Goal: Communication & Community: Answer question/provide support

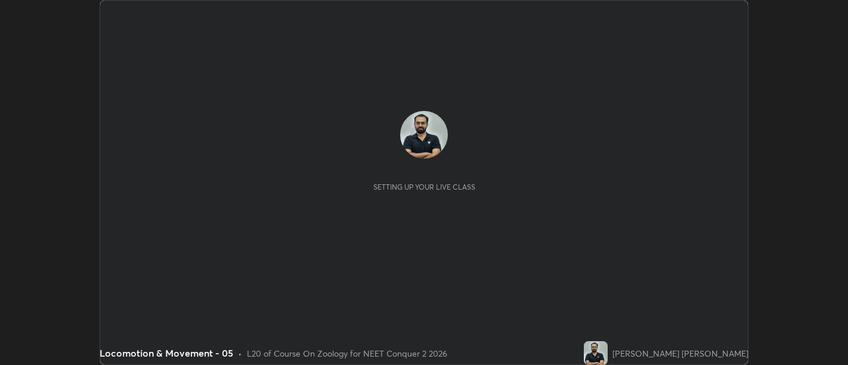
scroll to position [365, 847]
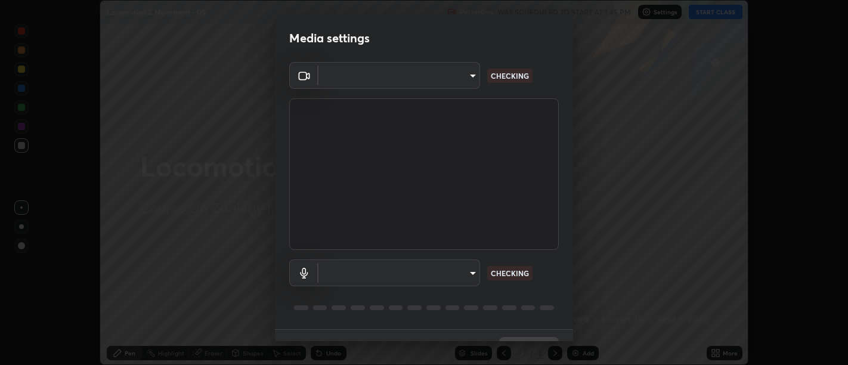
type input "d9b519daceb8a772394af6ea8e45353be5bbf62d8cb1cf3345c472de64055974"
type input "default"
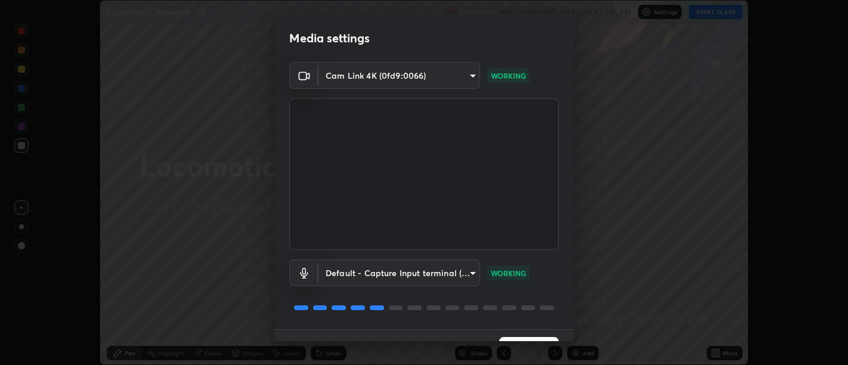
scroll to position [26, 0]
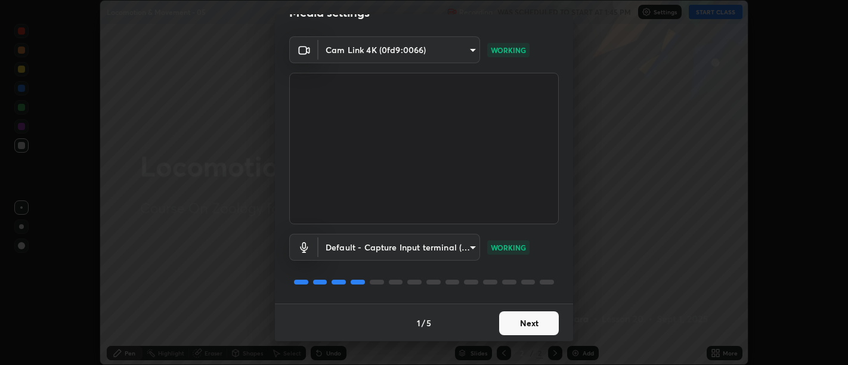
click at [513, 316] on button "Next" at bounding box center [529, 323] width 60 height 24
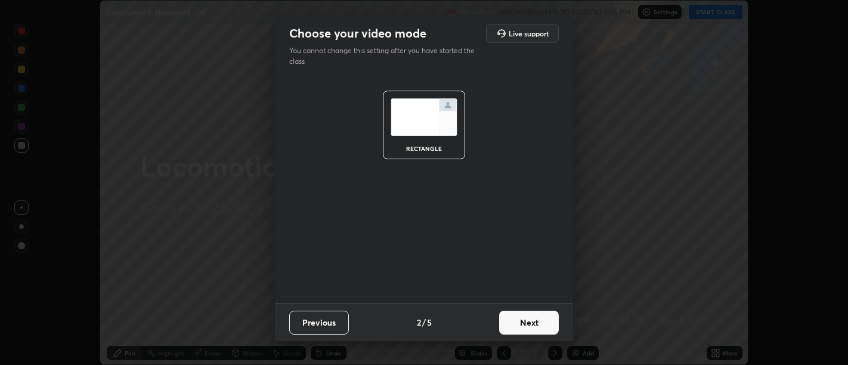
scroll to position [0, 0]
click at [511, 324] on button "Next" at bounding box center [529, 323] width 60 height 24
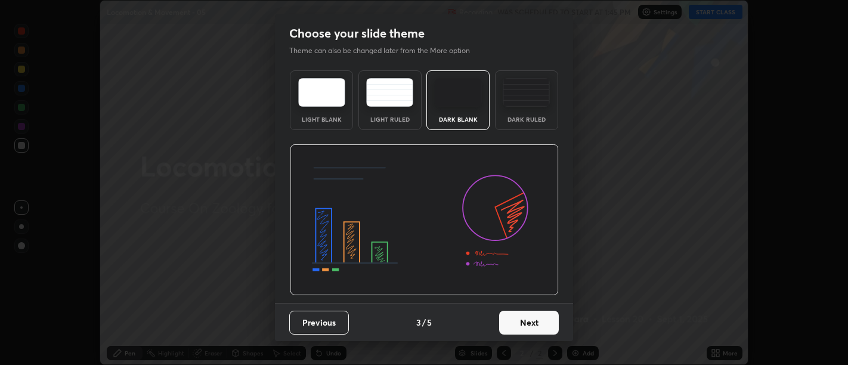
click at [509, 324] on button "Next" at bounding box center [529, 323] width 60 height 24
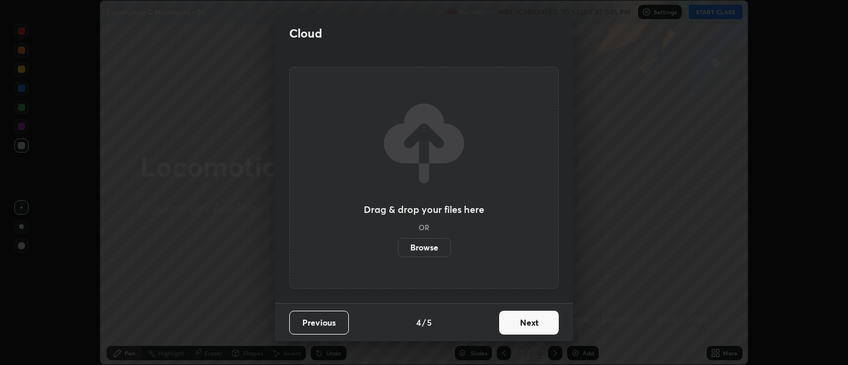
click at [513, 322] on button "Next" at bounding box center [529, 323] width 60 height 24
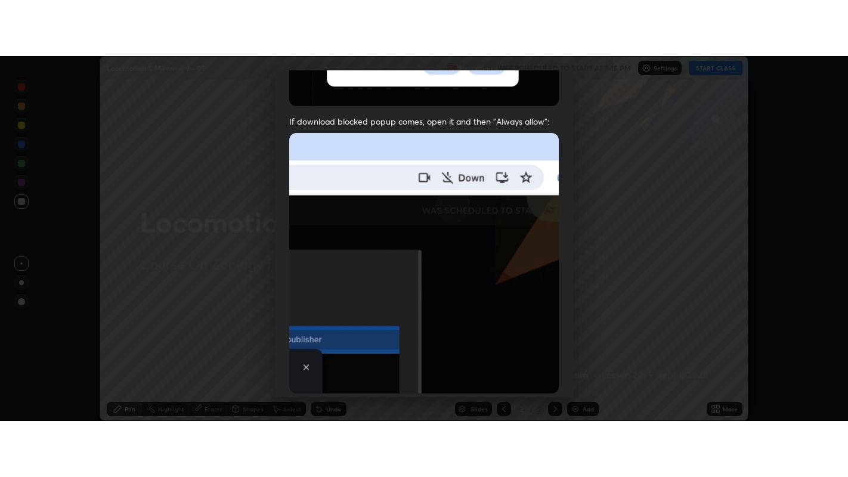
scroll to position [269, 0]
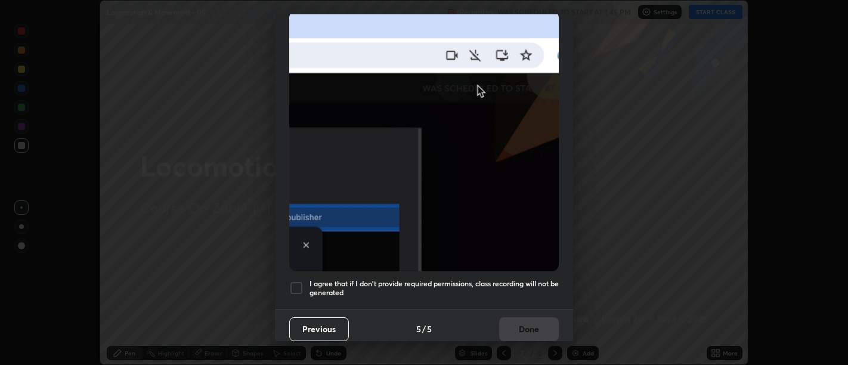
click at [295, 283] on div at bounding box center [296, 288] width 14 height 14
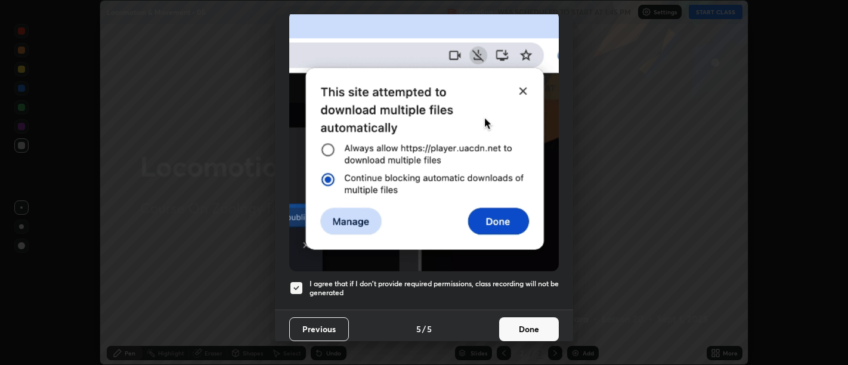
click at [508, 325] on button "Done" at bounding box center [529, 329] width 60 height 24
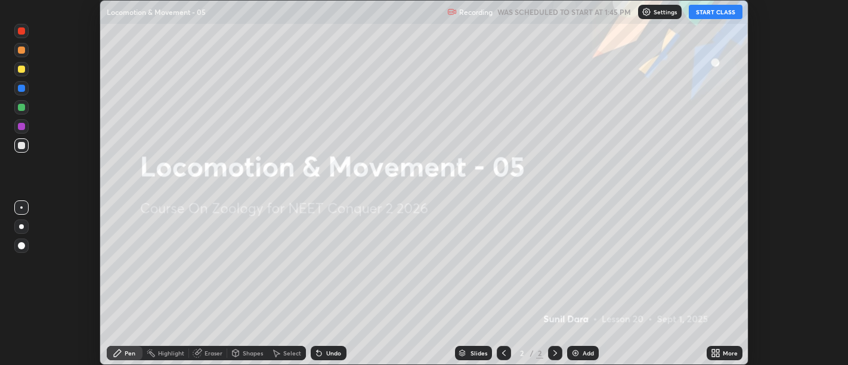
click at [712, 350] on icon at bounding box center [713, 350] width 3 height 3
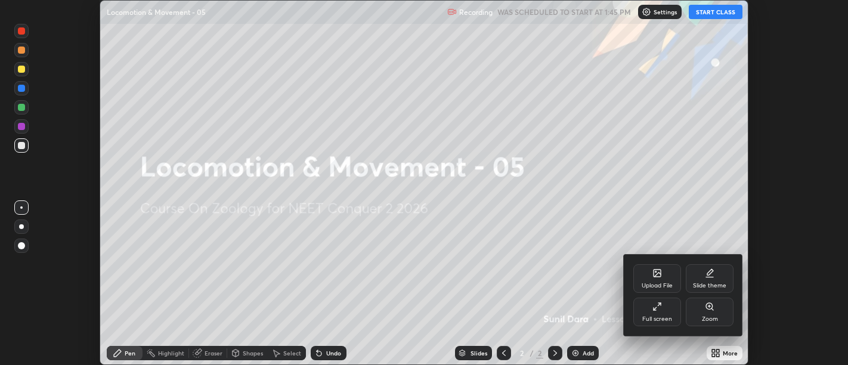
click at [654, 308] on icon at bounding box center [654, 308] width 3 height 3
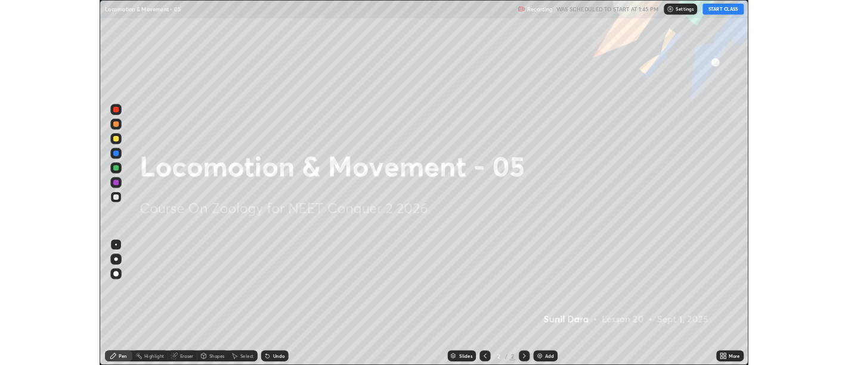
scroll to position [477, 848]
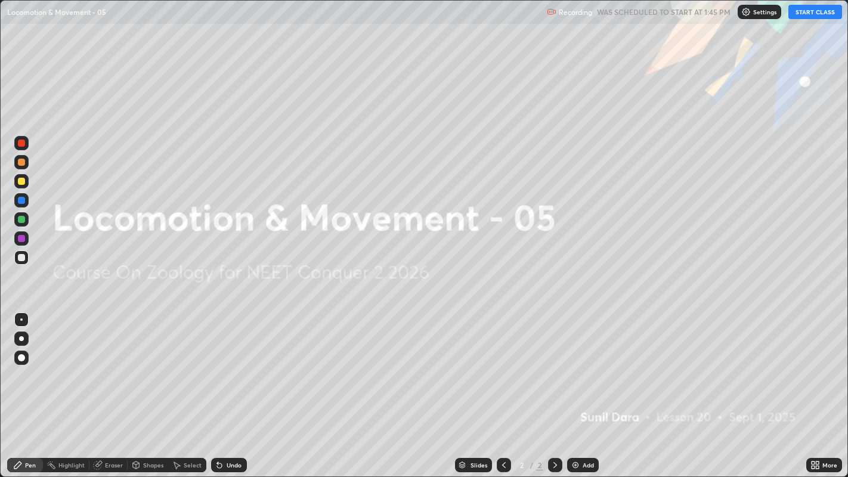
click at [815, 14] on button "START CLASS" at bounding box center [815, 12] width 54 height 14
click at [584, 364] on div "Add" at bounding box center [587, 465] width 11 height 6
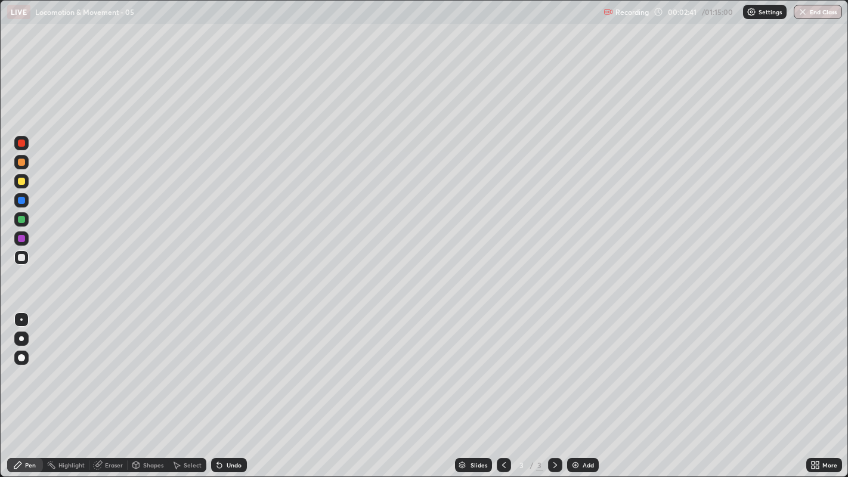
click at [30, 263] on div at bounding box center [21, 257] width 19 height 19
click at [24, 256] on div at bounding box center [21, 257] width 7 height 7
click at [23, 257] on div at bounding box center [21, 257] width 7 height 7
click at [28, 262] on div at bounding box center [21, 257] width 14 height 14
click at [21, 257] on div at bounding box center [21, 257] width 7 height 7
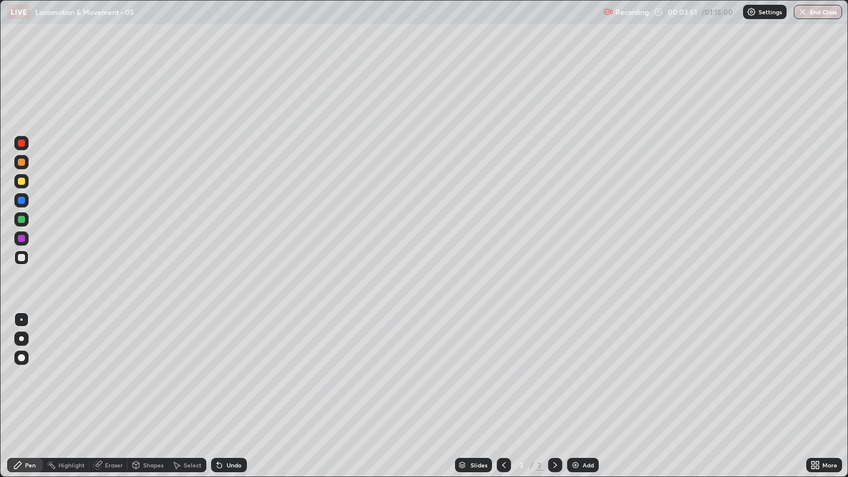
click at [21, 203] on div at bounding box center [21, 200] width 7 height 7
click at [150, 364] on div "Shapes" at bounding box center [148, 465] width 41 height 14
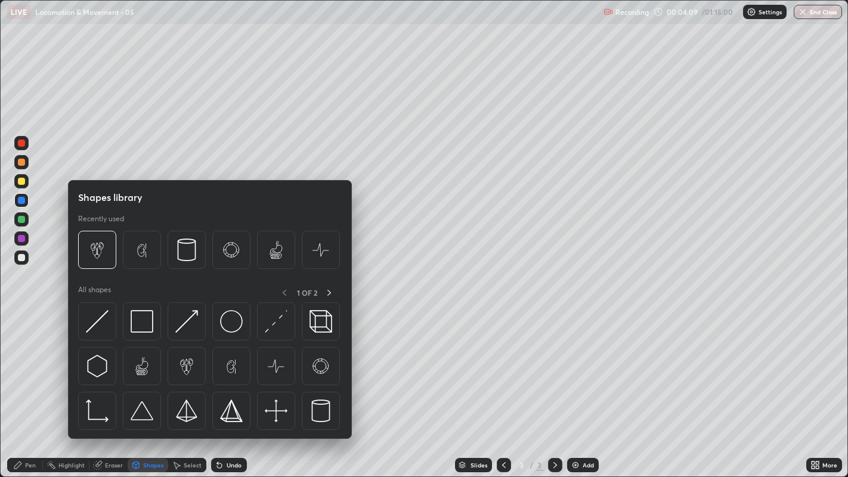
click at [21, 181] on div at bounding box center [21, 181] width 7 height 7
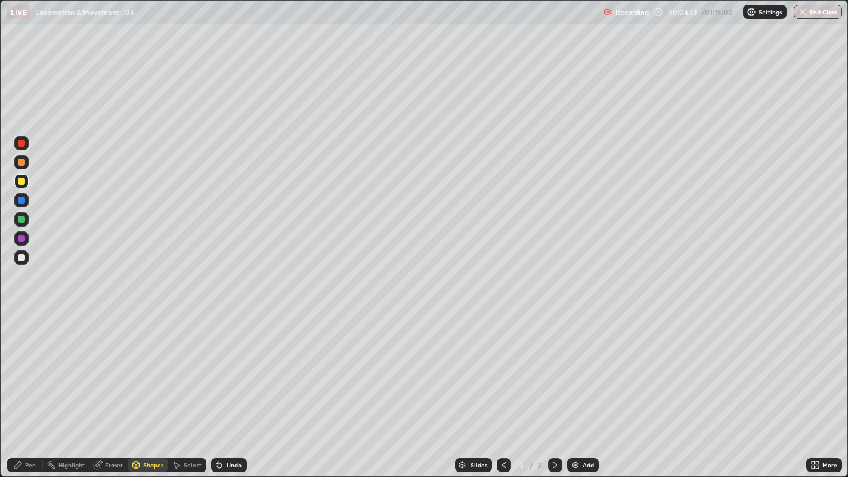
click at [140, 364] on div "Shapes" at bounding box center [148, 465] width 41 height 14
click at [185, 364] on div "Select" at bounding box center [187, 465] width 38 height 24
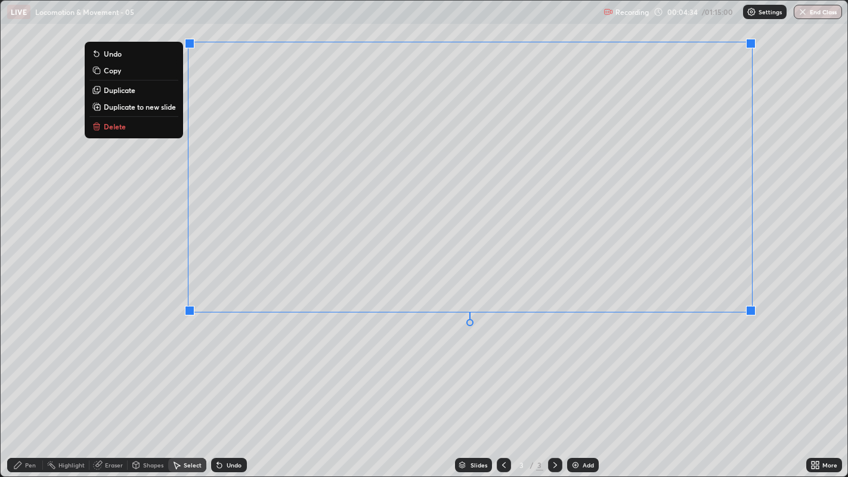
click at [236, 147] on div "0 ° Undo Copy Duplicate Duplicate to new slide Delete" at bounding box center [424, 239] width 847 height 476
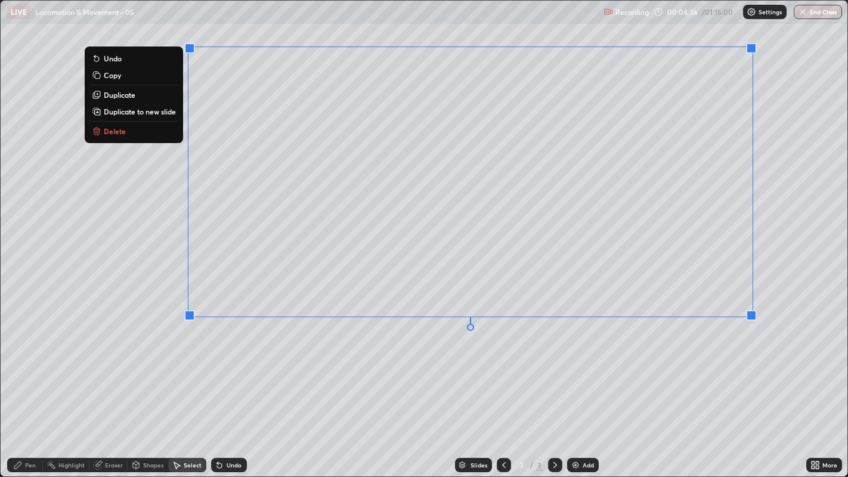
click at [440, 157] on div "0 ° Undo Copy Duplicate Duplicate to new slide Delete" at bounding box center [424, 239] width 847 height 476
click at [508, 152] on div "0 ° Undo Copy Duplicate Duplicate to new slide Delete" at bounding box center [424, 239] width 847 height 476
click at [113, 133] on p "Delete" at bounding box center [116, 132] width 22 height 10
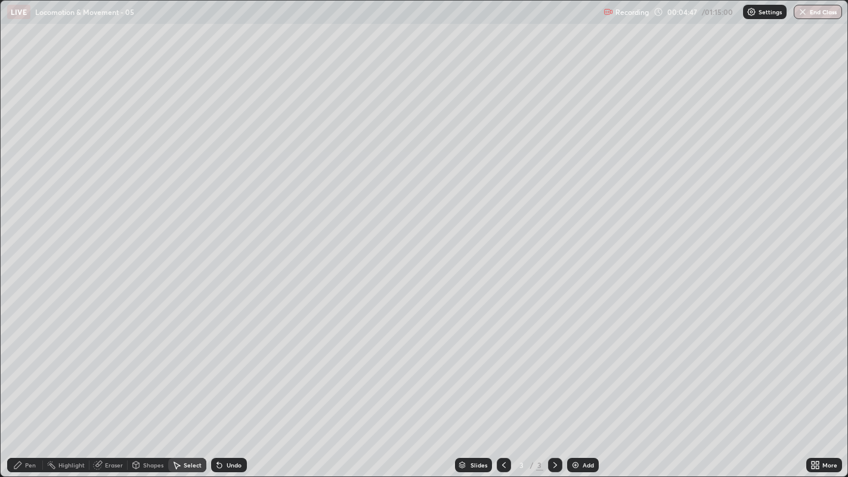
click at [23, 364] on div "Pen" at bounding box center [25, 465] width 36 height 14
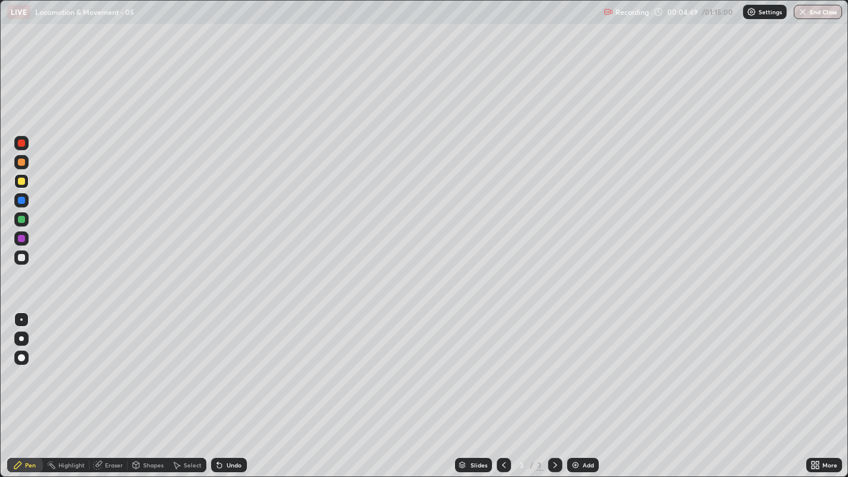
click at [20, 178] on div at bounding box center [21, 181] width 7 height 7
click at [24, 364] on div "Pen" at bounding box center [25, 465] width 36 height 14
click at [226, 364] on div "Undo" at bounding box center [233, 465] width 15 height 6
click at [19, 259] on div at bounding box center [21, 257] width 7 height 7
click at [18, 255] on div at bounding box center [21, 257] width 7 height 7
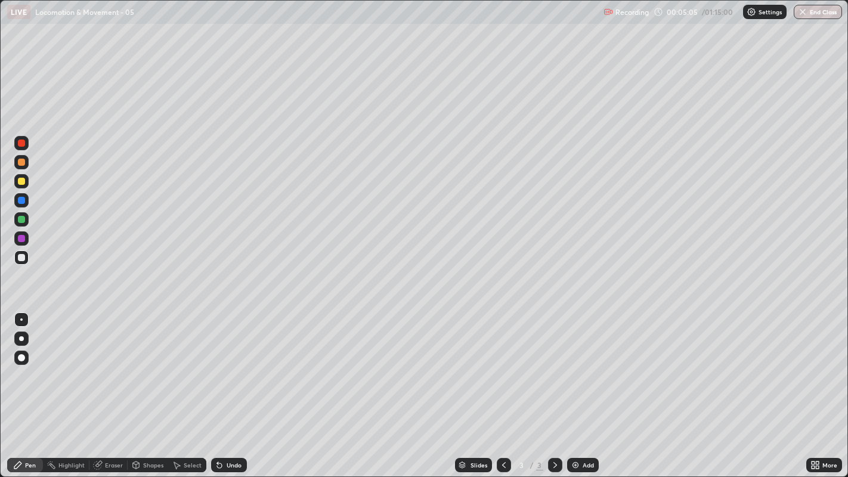
click at [19, 234] on div at bounding box center [21, 238] width 14 height 14
click at [21, 201] on div at bounding box center [21, 200] width 7 height 7
click at [20, 162] on div at bounding box center [21, 162] width 7 height 7
click at [21, 200] on div at bounding box center [21, 200] width 7 height 7
click at [17, 216] on div at bounding box center [21, 219] width 14 height 14
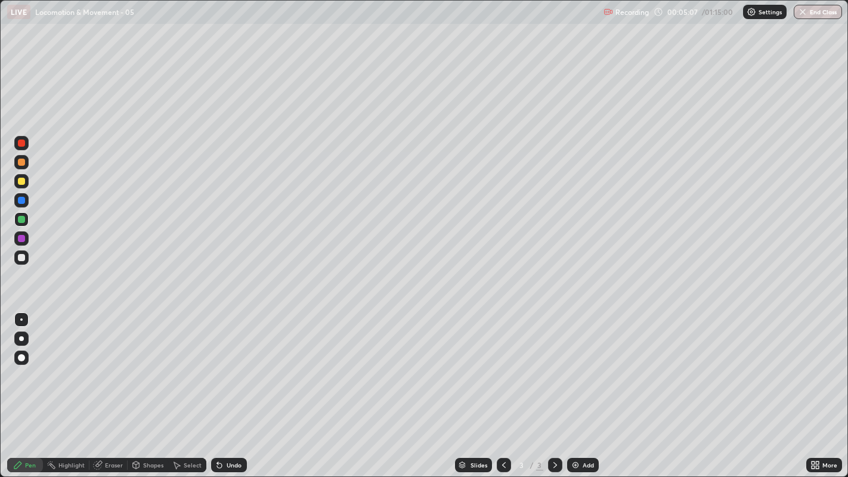
click at [15, 250] on div at bounding box center [21, 257] width 14 height 19
click at [20, 257] on div at bounding box center [21, 257] width 7 height 7
click at [20, 237] on div at bounding box center [21, 238] width 7 height 7
click at [23, 241] on div at bounding box center [21, 238] width 7 height 7
click at [23, 219] on div at bounding box center [21, 219] width 7 height 7
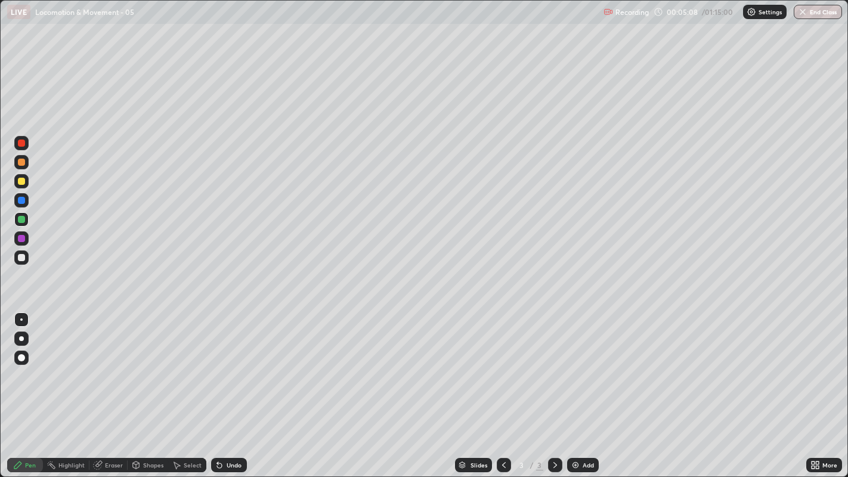
click at [21, 198] on div at bounding box center [21, 200] width 7 height 7
click at [17, 175] on div at bounding box center [21, 181] width 14 height 14
click at [232, 364] on div "Undo" at bounding box center [233, 465] width 15 height 6
click at [23, 256] on div at bounding box center [21, 257] width 7 height 7
click at [21, 257] on div at bounding box center [21, 257] width 7 height 7
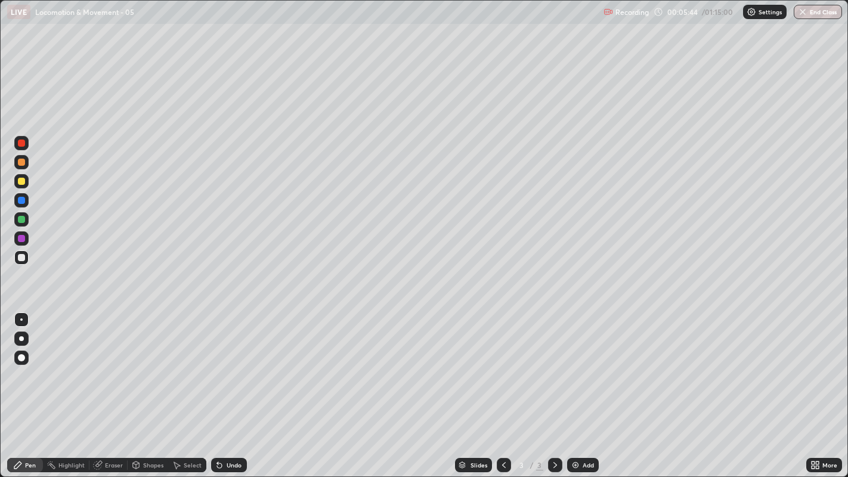
click at [23, 257] on div at bounding box center [21, 257] width 7 height 7
click at [19, 256] on div at bounding box center [21, 257] width 7 height 7
click at [21, 260] on div at bounding box center [21, 257] width 7 height 7
click at [21, 258] on div at bounding box center [21, 257] width 7 height 7
click at [22, 259] on div at bounding box center [21, 257] width 7 height 7
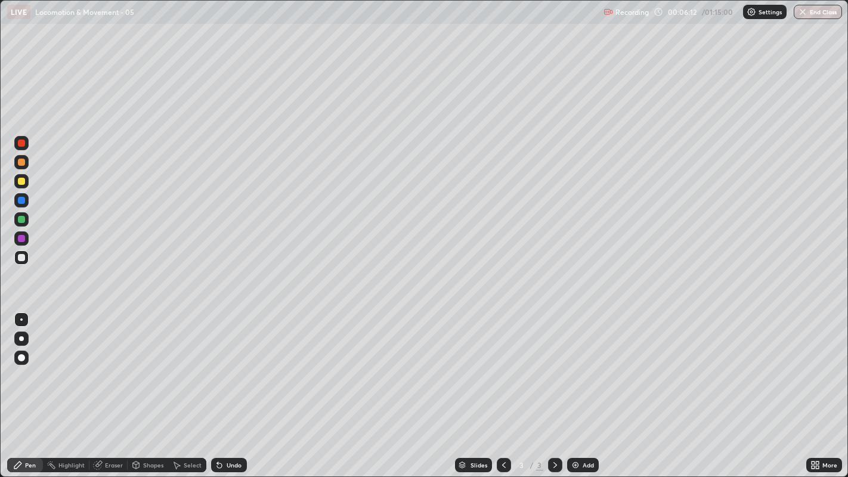
click at [21, 258] on div at bounding box center [21, 257] width 7 height 7
click at [20, 258] on div at bounding box center [21, 257] width 7 height 7
click at [22, 259] on div at bounding box center [21, 257] width 7 height 7
click at [23, 260] on div at bounding box center [21, 257] width 7 height 7
click at [22, 260] on div at bounding box center [21, 257] width 7 height 7
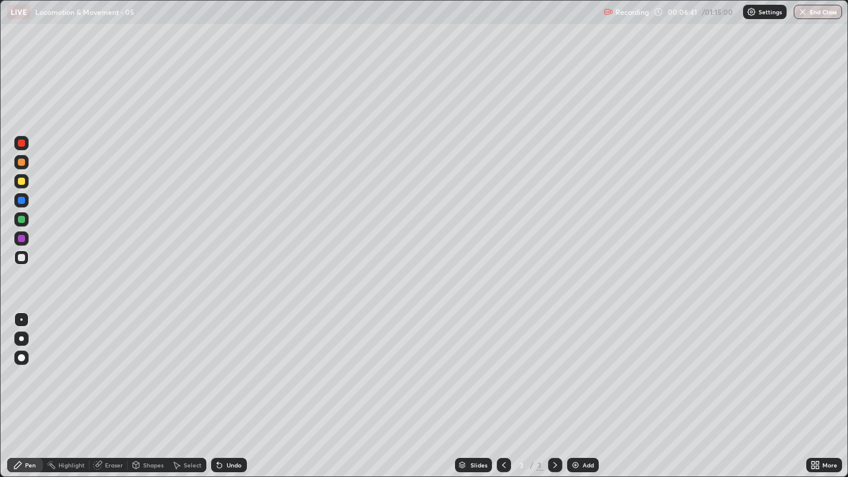
click at [234, 364] on div "Undo" at bounding box center [233, 465] width 15 height 6
click at [20, 254] on div at bounding box center [21, 257] width 7 height 7
click at [20, 257] on div at bounding box center [21, 257] width 7 height 7
click at [23, 257] on div at bounding box center [21, 257] width 7 height 7
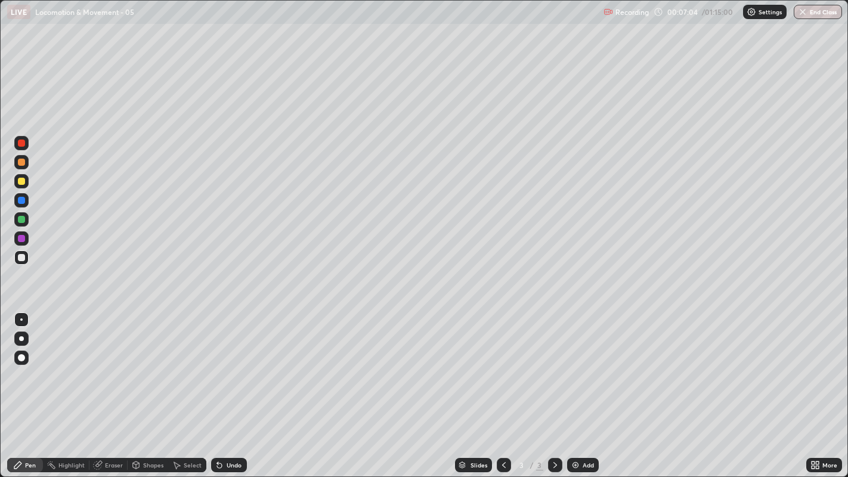
click at [229, 364] on div "Undo" at bounding box center [233, 465] width 15 height 6
click at [226, 364] on div "Undo" at bounding box center [233, 465] width 15 height 6
click at [18, 255] on div at bounding box center [21, 257] width 7 height 7
click at [18, 200] on div at bounding box center [21, 200] width 7 height 7
click at [28, 182] on div at bounding box center [21, 181] width 14 height 14
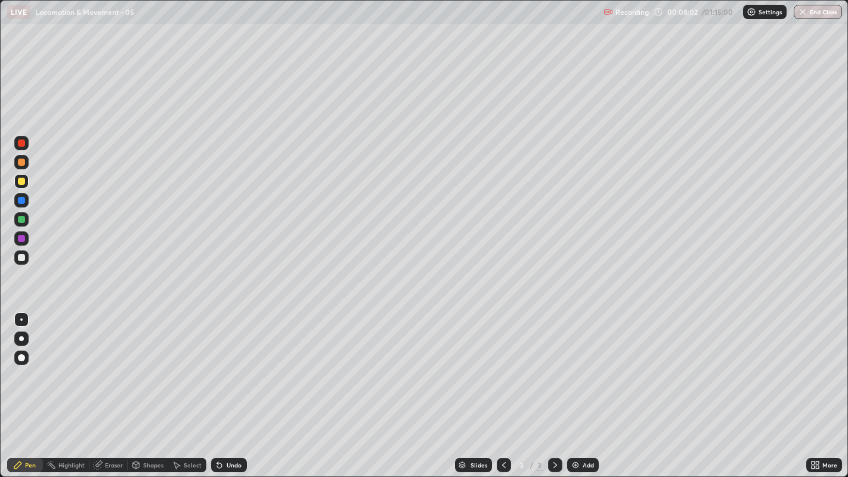
click at [23, 260] on div at bounding box center [21, 257] width 7 height 7
click at [21, 260] on div at bounding box center [21, 257] width 7 height 7
click at [22, 255] on div at bounding box center [21, 257] width 7 height 7
click at [24, 182] on div at bounding box center [21, 181] width 7 height 7
click at [26, 181] on div at bounding box center [21, 181] width 14 height 14
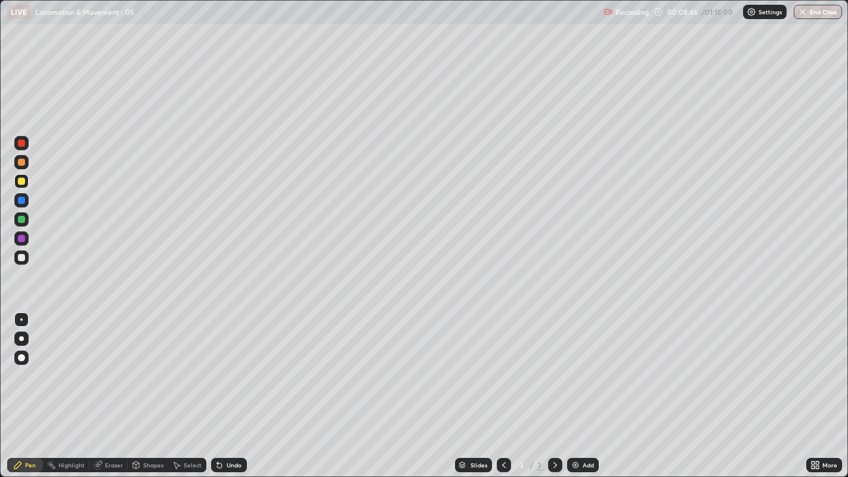
click at [23, 260] on div at bounding box center [21, 257] width 7 height 7
click at [21, 258] on div at bounding box center [21, 257] width 7 height 7
click at [20, 182] on div at bounding box center [21, 181] width 7 height 7
click at [21, 256] on div at bounding box center [21, 257] width 7 height 7
click at [18, 257] on div at bounding box center [21, 257] width 7 height 7
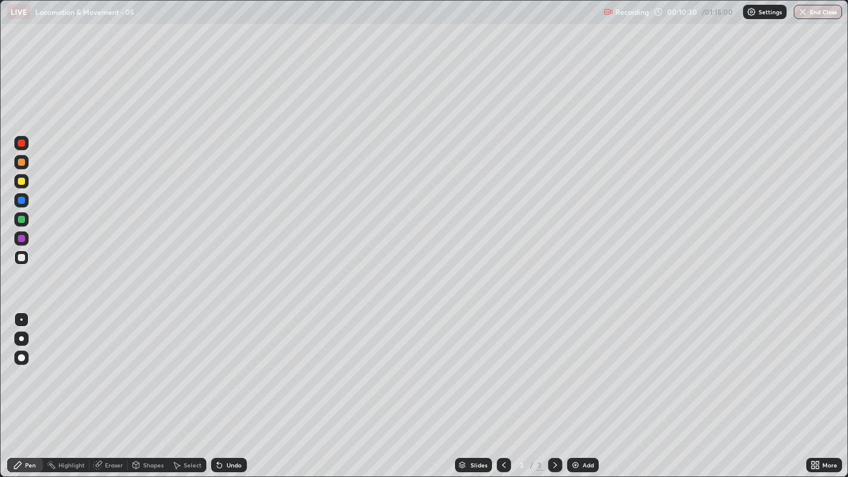
click at [21, 339] on div at bounding box center [21, 338] width 5 height 5
click at [19, 339] on div at bounding box center [21, 338] width 5 height 5
click at [20, 260] on div at bounding box center [21, 257] width 7 height 7
click at [24, 181] on div at bounding box center [21, 181] width 7 height 7
click at [23, 260] on div at bounding box center [21, 257] width 14 height 14
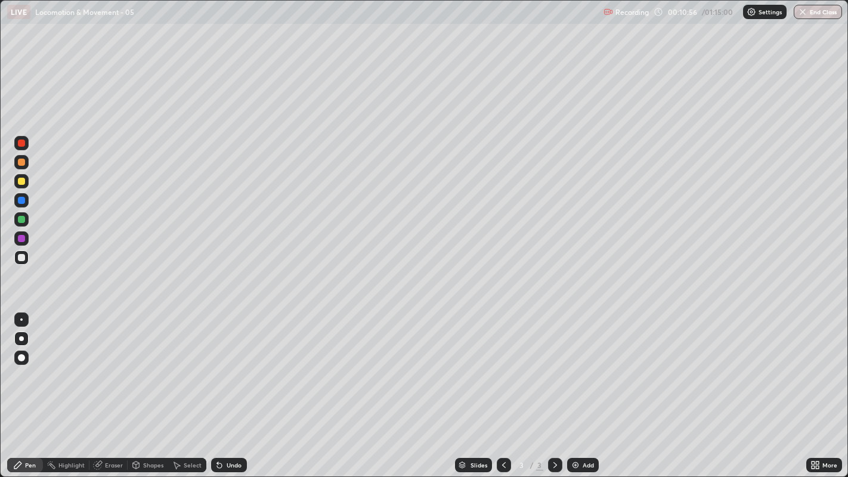
click at [20, 256] on div at bounding box center [21, 257] width 7 height 7
click at [15, 180] on div at bounding box center [21, 181] width 14 height 14
click at [18, 162] on div at bounding box center [21, 162] width 7 height 7
click at [18, 203] on div at bounding box center [21, 200] width 7 height 7
click at [18, 182] on div at bounding box center [21, 181] width 7 height 7
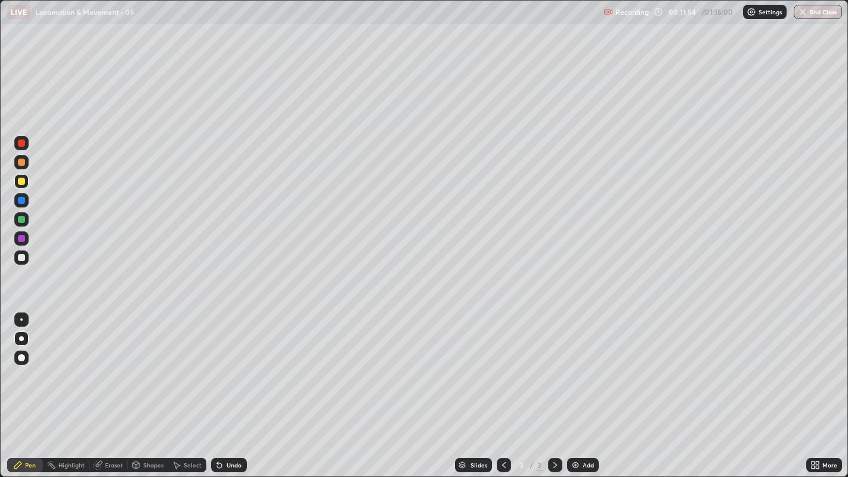
click at [22, 221] on div at bounding box center [21, 219] width 7 height 7
click at [18, 255] on div at bounding box center [21, 257] width 7 height 7
click at [20, 257] on div at bounding box center [21, 257] width 7 height 7
click at [20, 182] on div at bounding box center [21, 181] width 7 height 7
click at [553, 364] on icon at bounding box center [555, 465] width 10 height 10
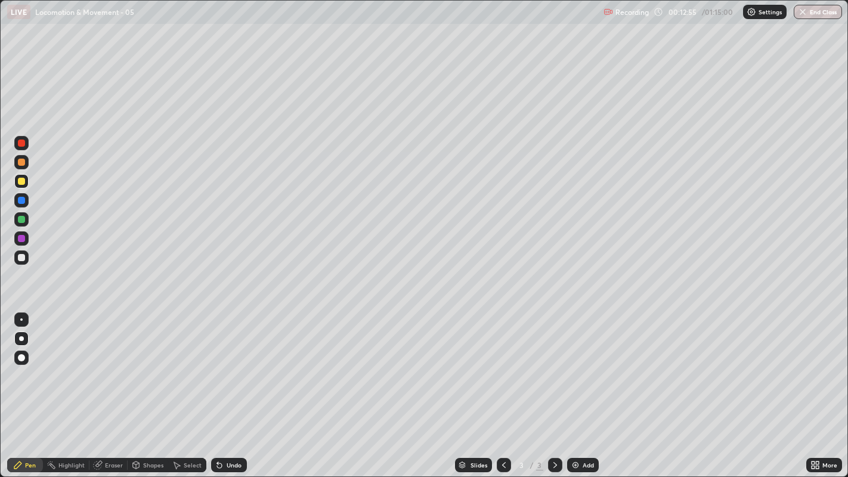
click at [578, 364] on img at bounding box center [575, 465] width 10 height 10
click at [22, 181] on div at bounding box center [21, 181] width 7 height 7
click at [231, 364] on div "Undo" at bounding box center [229, 465] width 36 height 14
click at [18, 263] on div at bounding box center [21, 257] width 14 height 14
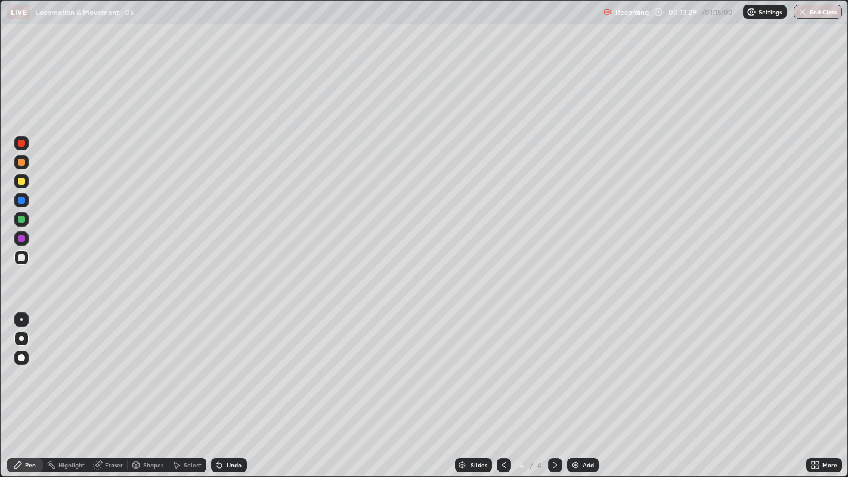
click at [18, 256] on div at bounding box center [21, 257] width 7 height 7
click at [232, 364] on div "Undo" at bounding box center [233, 465] width 15 height 6
click at [233, 364] on div "Undo" at bounding box center [233, 465] width 15 height 6
click at [15, 258] on div at bounding box center [21, 257] width 14 height 14
click at [19, 259] on div at bounding box center [21, 257] width 7 height 7
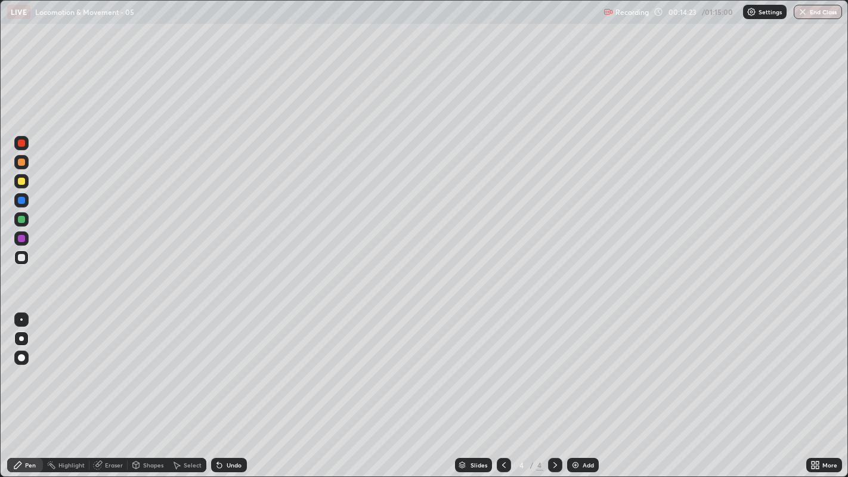
click at [21, 257] on div at bounding box center [21, 257] width 7 height 7
click at [22, 257] on div at bounding box center [21, 257] width 7 height 7
click at [22, 259] on div at bounding box center [21, 257] width 7 height 7
click at [17, 258] on div at bounding box center [21, 257] width 14 height 14
click at [26, 260] on div at bounding box center [21, 257] width 14 height 14
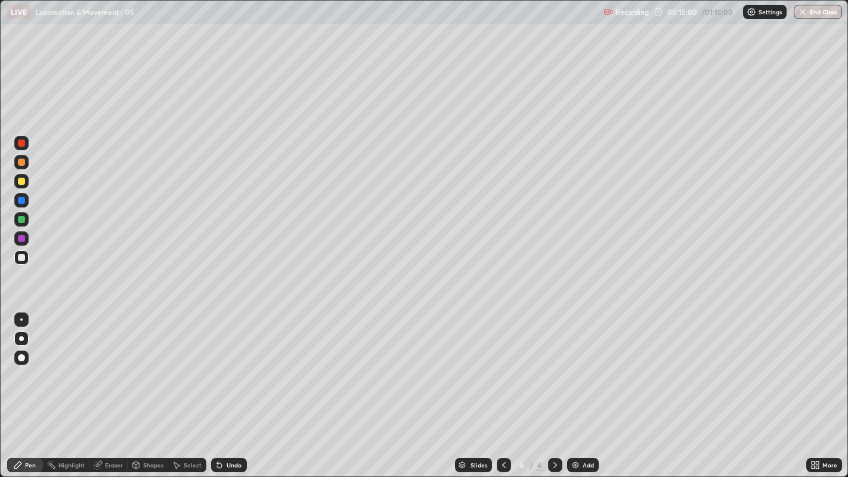
click at [231, 364] on div "Undo" at bounding box center [233, 465] width 15 height 6
click at [230, 364] on div "Undo" at bounding box center [233, 465] width 15 height 6
click at [113, 364] on div "Eraser" at bounding box center [114, 465] width 18 height 6
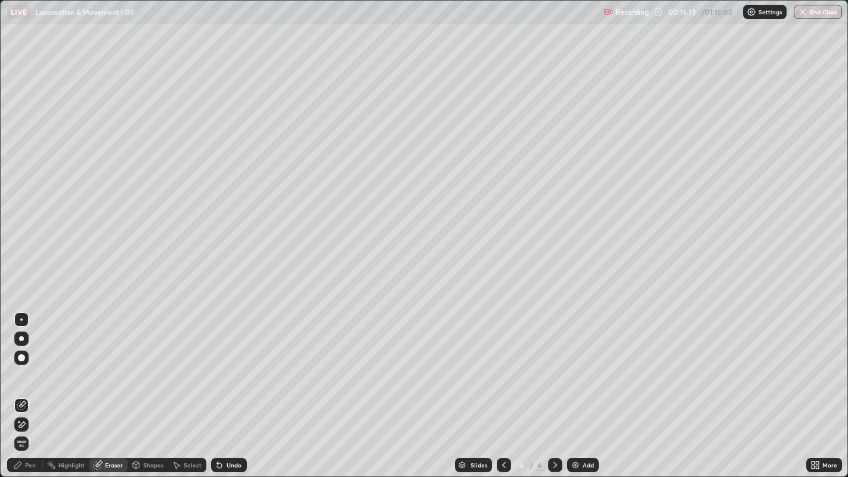
click at [30, 364] on div "Pen" at bounding box center [25, 465] width 36 height 14
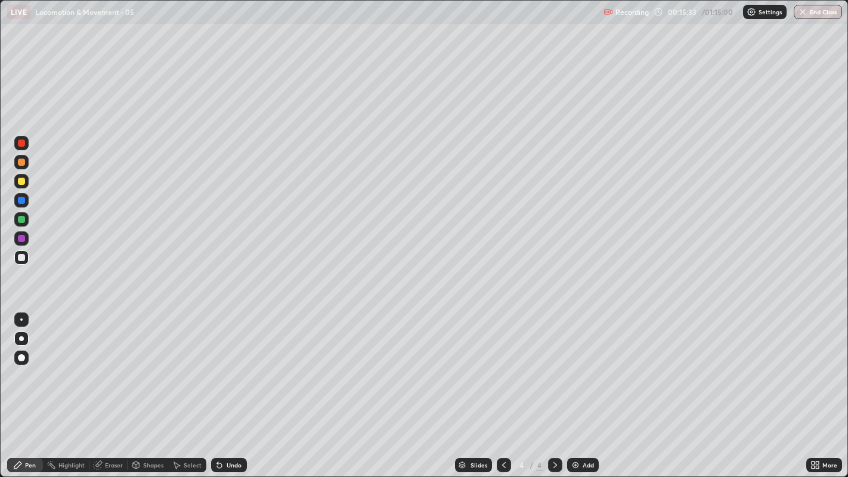
click at [229, 364] on div "Undo" at bounding box center [233, 465] width 15 height 6
click at [23, 256] on div at bounding box center [21, 257] width 7 height 7
click at [21, 163] on div at bounding box center [21, 162] width 7 height 7
click at [21, 257] on div at bounding box center [21, 257] width 7 height 7
click at [21, 180] on div at bounding box center [21, 181] width 7 height 7
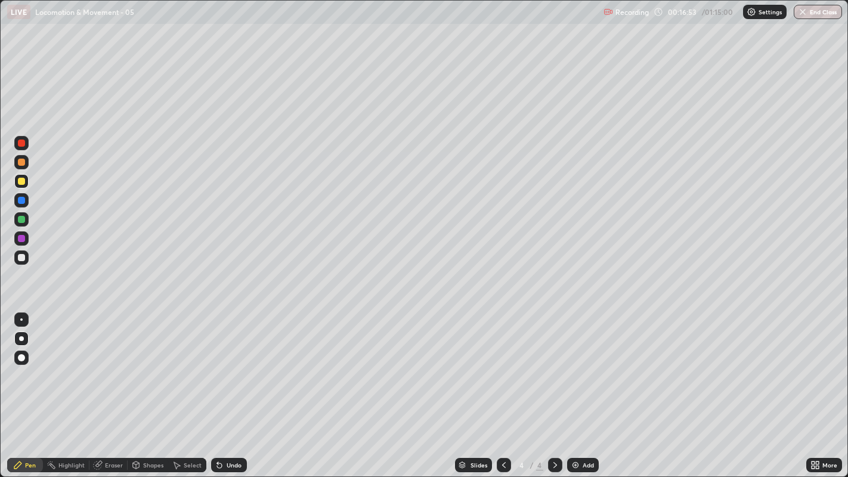
click at [23, 239] on div at bounding box center [21, 238] width 7 height 7
click at [20, 257] on div at bounding box center [21, 257] width 7 height 7
click at [70, 364] on div "Highlight" at bounding box center [71, 465] width 26 height 6
click at [103, 364] on div "Eraser" at bounding box center [108, 465] width 38 height 14
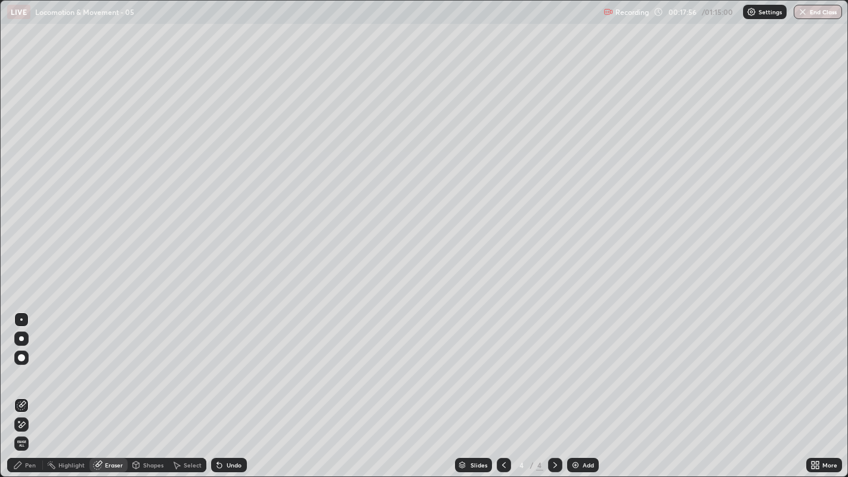
click at [26, 364] on div "Pen" at bounding box center [30, 465] width 11 height 6
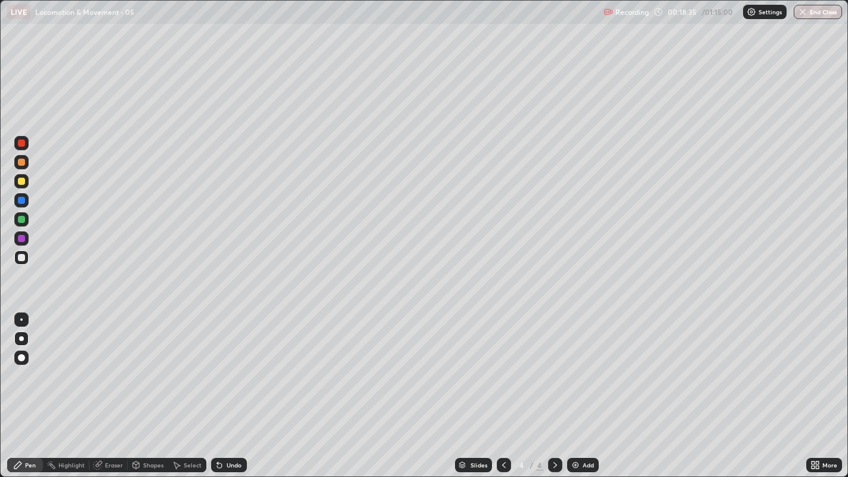
click at [20, 257] on div at bounding box center [21, 257] width 7 height 7
click at [18, 255] on div at bounding box center [21, 257] width 14 height 14
click at [587, 364] on div "Add" at bounding box center [583, 465] width 32 height 14
click at [21, 182] on div at bounding box center [21, 181] width 7 height 7
click at [21, 255] on div at bounding box center [21, 257] width 7 height 7
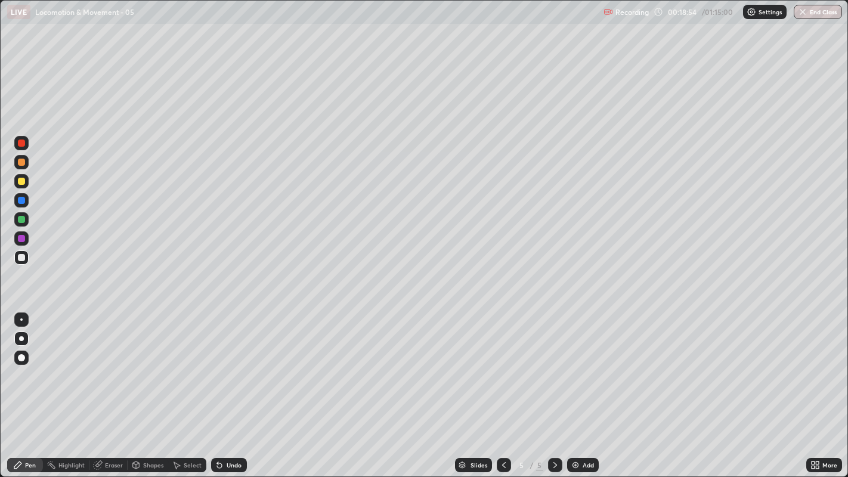
click at [14, 256] on div at bounding box center [21, 257] width 14 height 14
click at [15, 335] on div at bounding box center [21, 338] width 14 height 14
click at [18, 179] on div at bounding box center [21, 181] width 7 height 7
click at [20, 257] on div at bounding box center [21, 257] width 7 height 7
click at [238, 364] on div "Undo" at bounding box center [233, 465] width 15 height 6
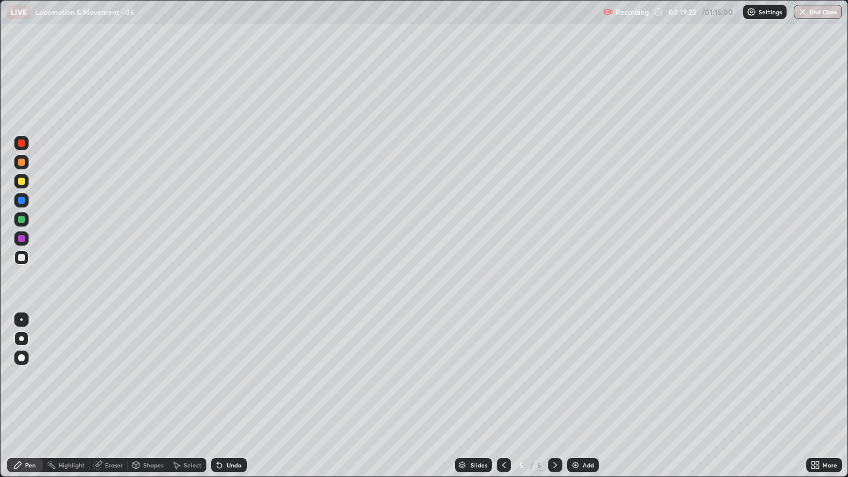
click at [237, 364] on div "Undo" at bounding box center [229, 465] width 36 height 14
click at [23, 257] on div at bounding box center [21, 257] width 7 height 7
click at [20, 257] on div at bounding box center [21, 257] width 7 height 7
click at [21, 259] on div at bounding box center [21, 257] width 7 height 7
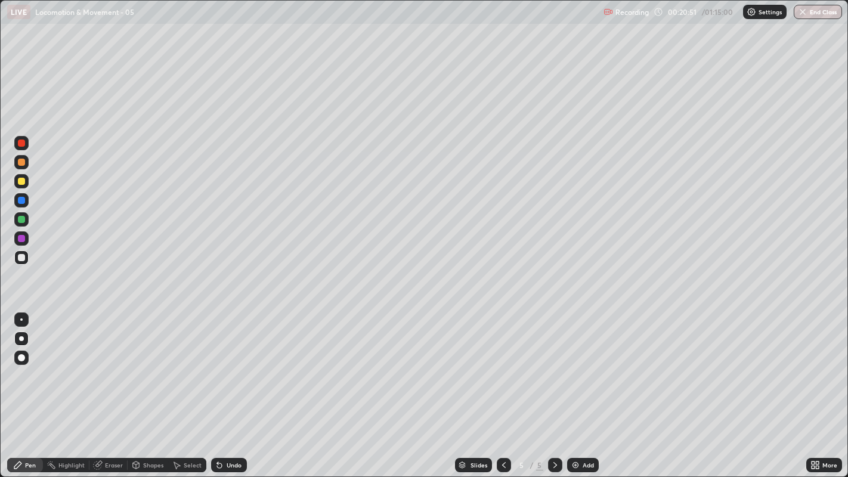
click at [21, 238] on div at bounding box center [21, 238] width 7 height 7
click at [15, 256] on div at bounding box center [21, 257] width 14 height 14
click at [21, 259] on div at bounding box center [21, 257] width 7 height 7
click at [21, 256] on div at bounding box center [21, 257] width 7 height 7
click at [19, 260] on div at bounding box center [21, 257] width 7 height 7
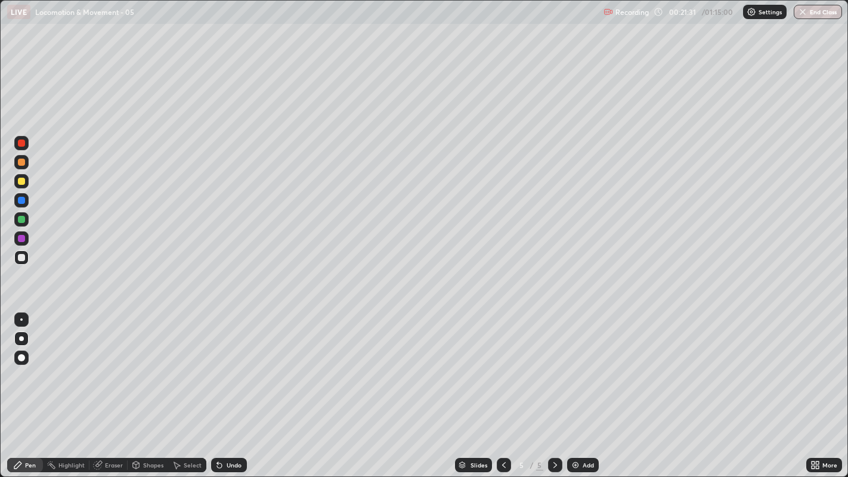
click at [21, 258] on div at bounding box center [21, 257] width 7 height 7
click at [21, 256] on div at bounding box center [21, 257] width 7 height 7
click at [24, 262] on div at bounding box center [21, 257] width 14 height 14
click at [22, 257] on div at bounding box center [21, 257] width 7 height 7
click at [20, 259] on div at bounding box center [21, 257] width 7 height 7
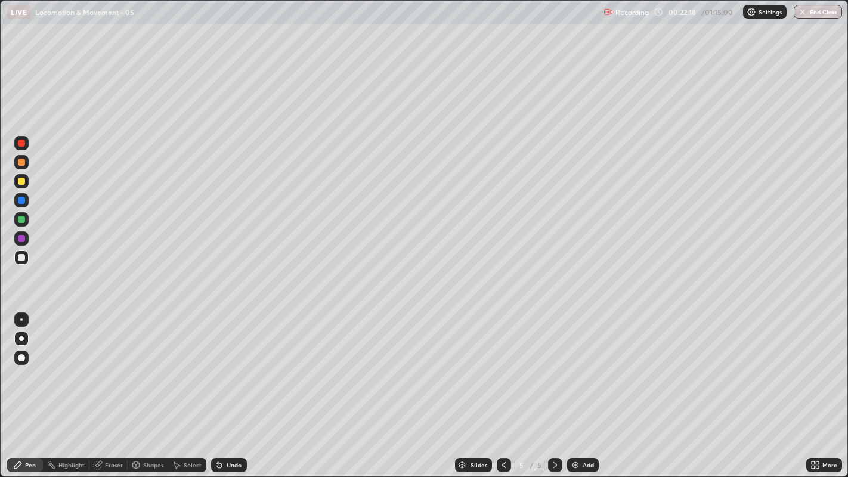
click at [241, 364] on div "Undo" at bounding box center [229, 465] width 36 height 14
click at [235, 364] on div "Undo" at bounding box center [229, 465] width 36 height 14
click at [233, 364] on div "Undo" at bounding box center [229, 465] width 36 height 14
click at [232, 364] on div "Undo" at bounding box center [229, 465] width 36 height 14
click at [237, 364] on div "Undo" at bounding box center [229, 465] width 36 height 14
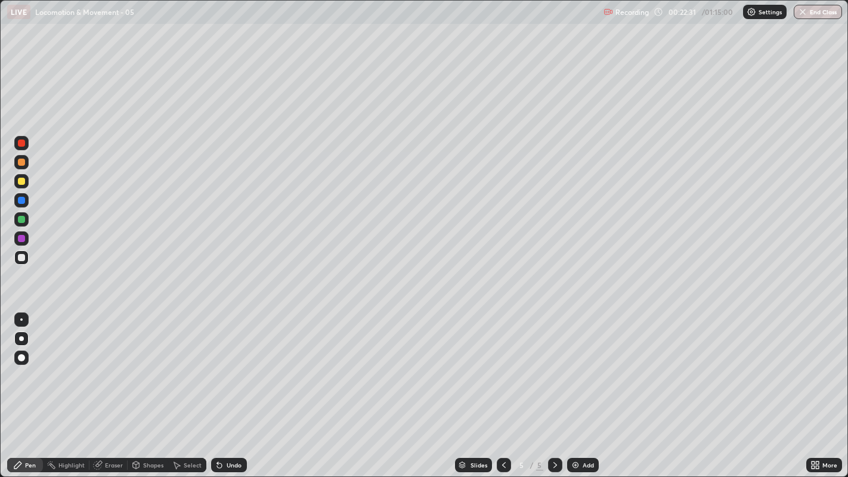
click at [231, 364] on div "Undo" at bounding box center [229, 465] width 36 height 14
click at [233, 364] on div "Undo" at bounding box center [229, 465] width 36 height 14
click at [25, 261] on div at bounding box center [21, 257] width 14 height 14
click at [27, 200] on div at bounding box center [21, 200] width 14 height 14
click at [23, 155] on div at bounding box center [21, 162] width 14 height 14
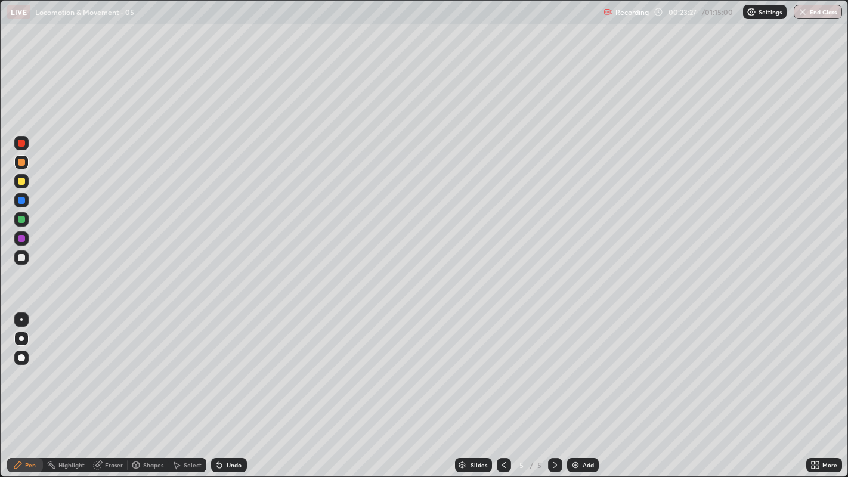
click at [234, 364] on div "Undo" at bounding box center [233, 465] width 15 height 6
click at [241, 364] on div "Undo" at bounding box center [229, 465] width 36 height 14
click at [117, 364] on div "Eraser" at bounding box center [114, 465] width 18 height 6
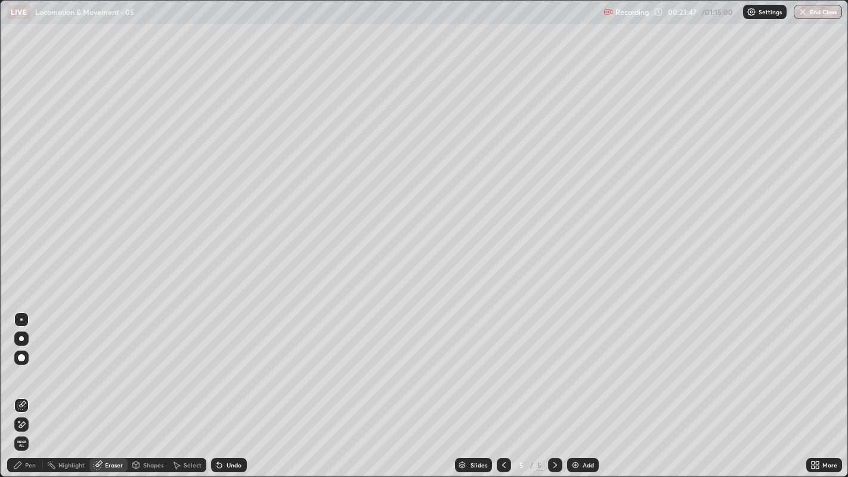
click at [33, 364] on div "Pen" at bounding box center [30, 465] width 11 height 6
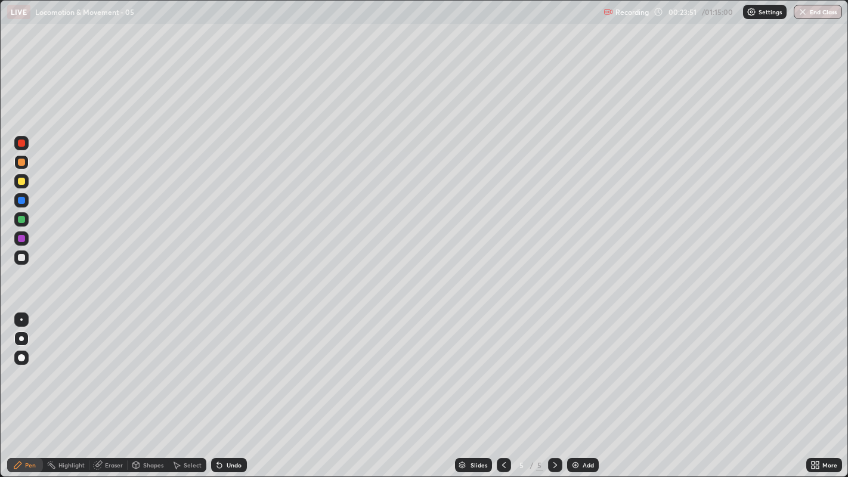
click at [20, 257] on div at bounding box center [21, 257] width 7 height 7
click at [27, 263] on div at bounding box center [21, 257] width 14 height 19
click at [811, 364] on icon at bounding box center [812, 462] width 3 height 3
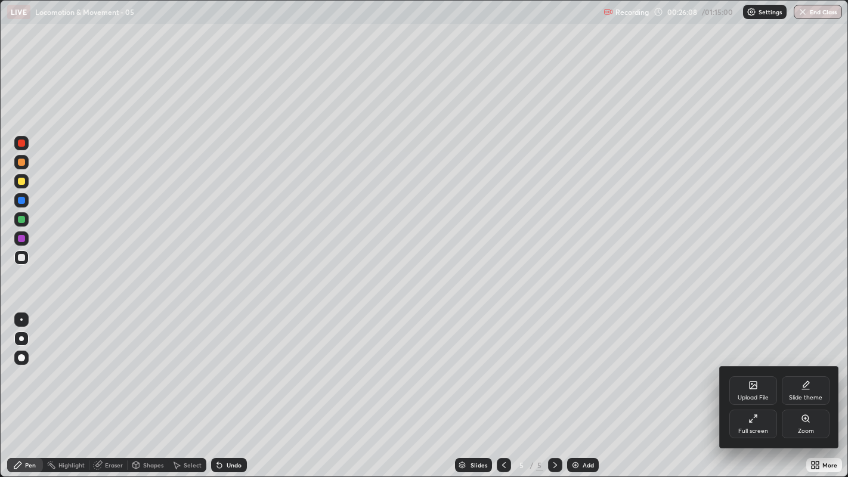
click at [753, 364] on div "Full screen" at bounding box center [753, 431] width 30 height 6
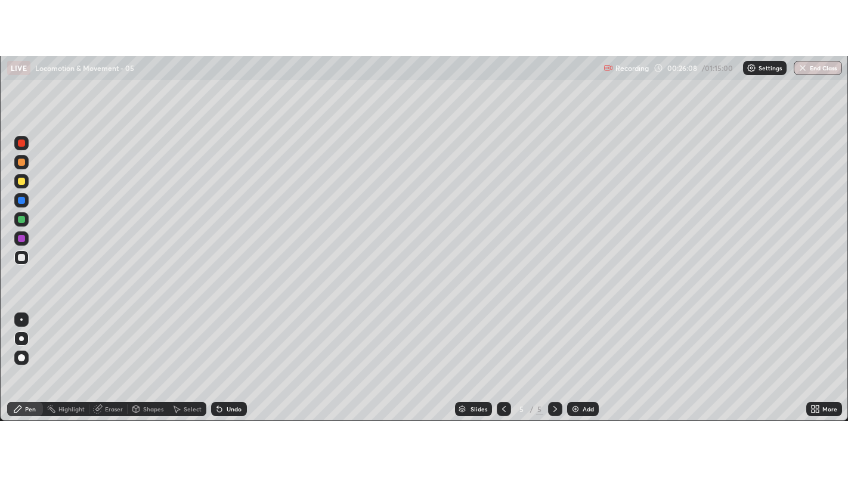
scroll to position [59239, 58756]
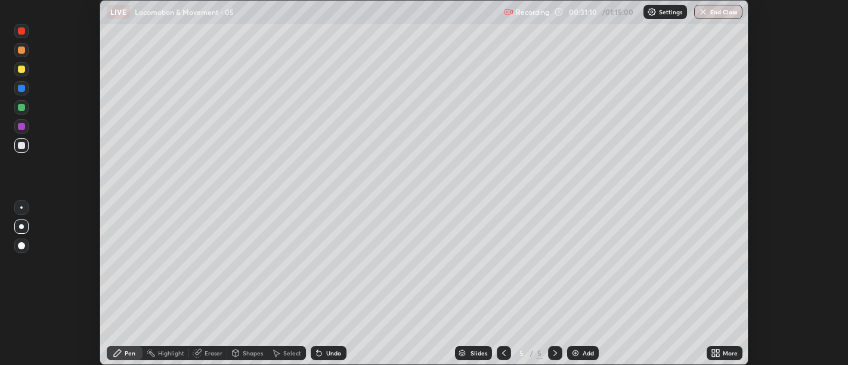
click at [711, 353] on icon at bounding box center [715, 353] width 10 height 10
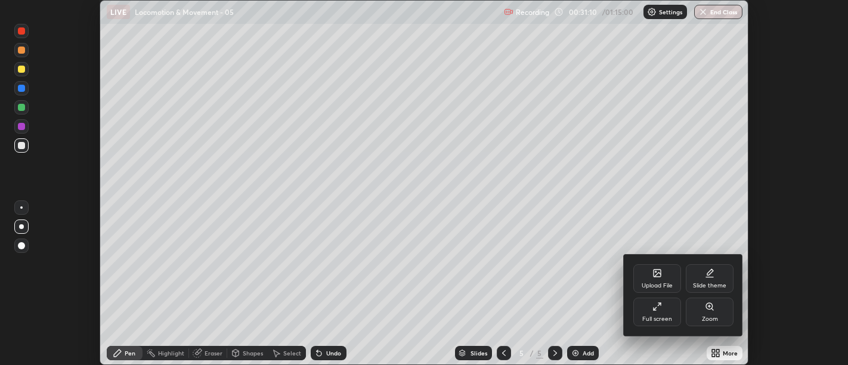
click at [660, 314] on div "Full screen" at bounding box center [657, 311] width 48 height 29
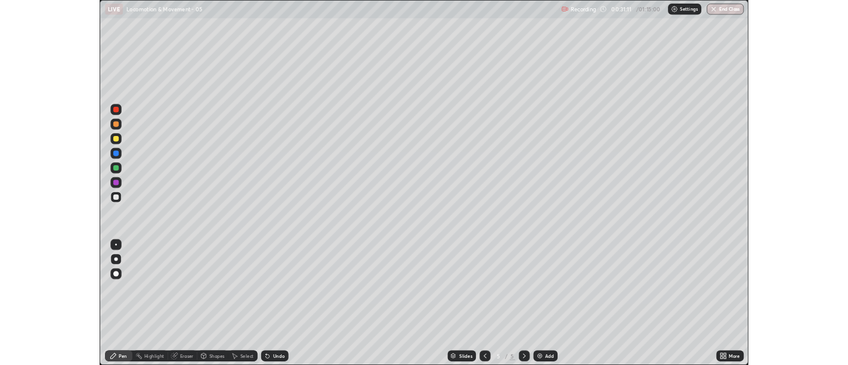
scroll to position [477, 848]
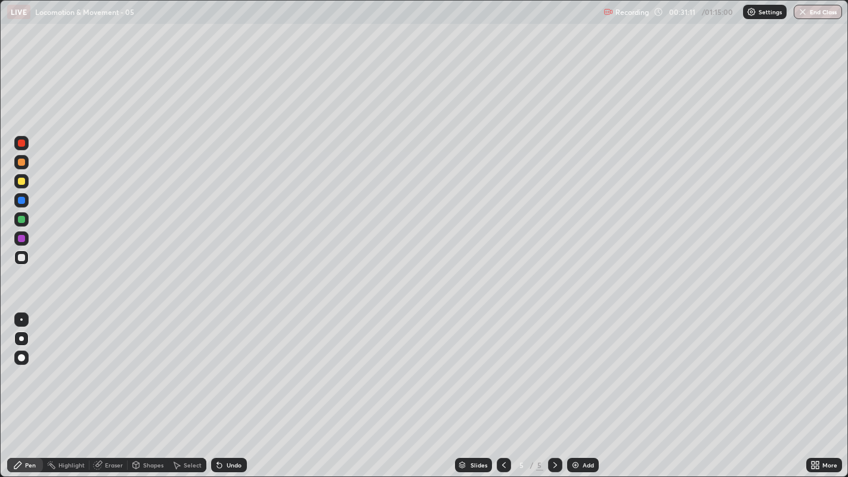
click at [585, 364] on div "Add" at bounding box center [587, 465] width 11 height 6
click at [21, 182] on div at bounding box center [21, 181] width 7 height 7
click at [231, 364] on div "Undo" at bounding box center [229, 465] width 36 height 14
click at [19, 338] on div at bounding box center [21, 338] width 5 height 5
click at [22, 336] on div at bounding box center [21, 338] width 5 height 5
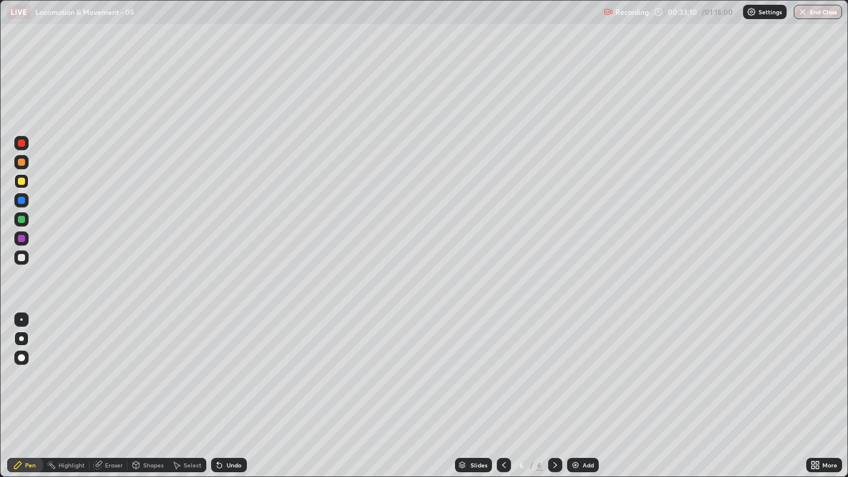
click at [19, 260] on div at bounding box center [21, 257] width 7 height 7
click at [17, 316] on div at bounding box center [21, 319] width 14 height 14
click at [21, 339] on div at bounding box center [21, 338] width 5 height 5
click at [21, 338] on div at bounding box center [21, 338] width 5 height 5
click at [18, 318] on div at bounding box center [21, 319] width 14 height 14
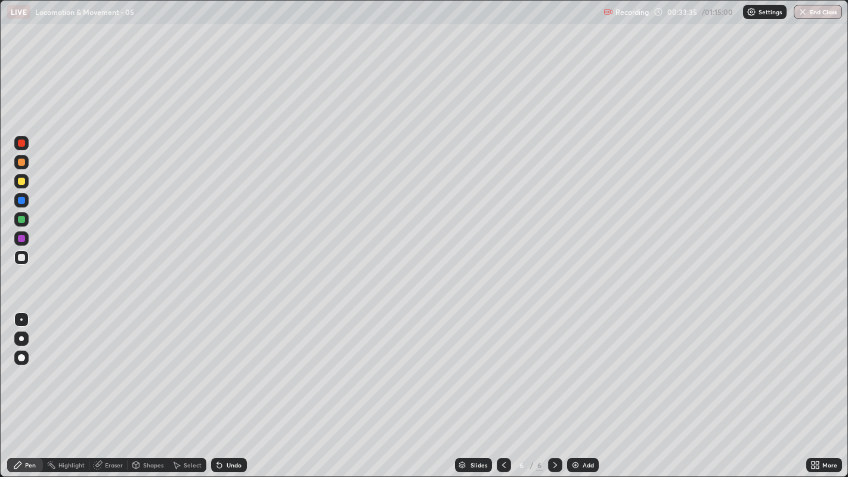
click at [20, 338] on div at bounding box center [21, 338] width 5 height 5
click at [21, 260] on div at bounding box center [21, 257] width 7 height 7
click at [21, 338] on div at bounding box center [21, 338] width 5 height 5
click at [27, 256] on div at bounding box center [21, 257] width 14 height 14
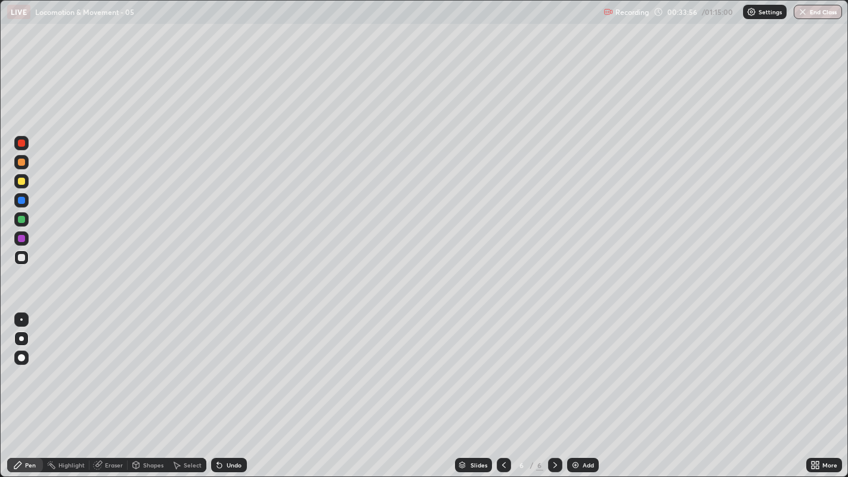
click at [23, 259] on div at bounding box center [21, 257] width 7 height 7
click at [21, 259] on div at bounding box center [21, 257] width 7 height 7
click at [104, 364] on div "Eraser" at bounding box center [108, 465] width 38 height 14
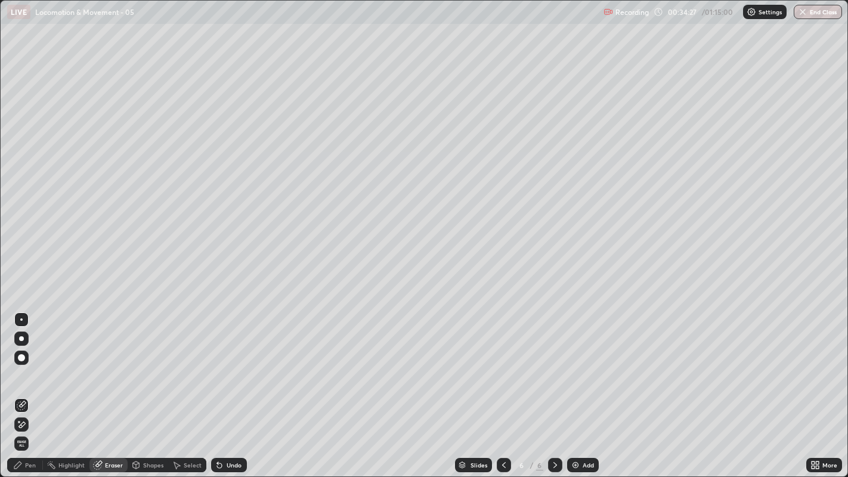
click at [30, 364] on div "Pen" at bounding box center [30, 465] width 11 height 6
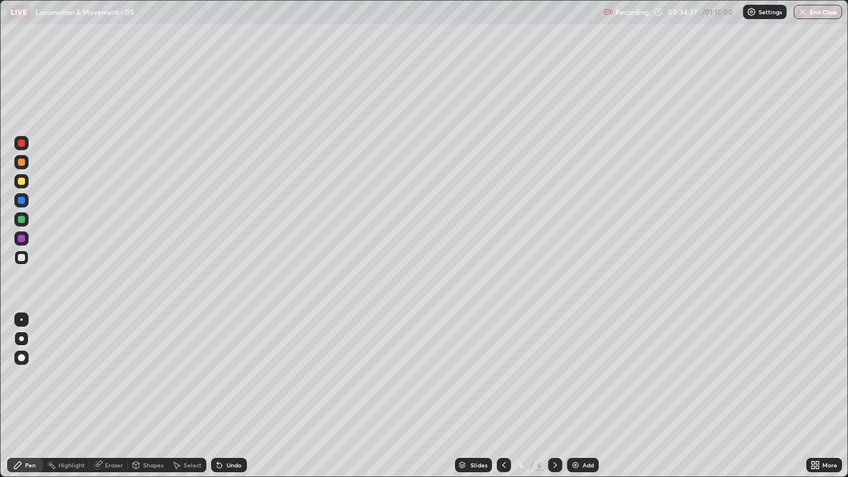
click at [18, 257] on div at bounding box center [21, 257] width 7 height 7
click at [23, 257] on div at bounding box center [21, 257] width 7 height 7
click at [20, 257] on div at bounding box center [21, 257] width 7 height 7
click at [234, 364] on div "Undo" at bounding box center [233, 465] width 15 height 6
click at [20, 257] on div at bounding box center [21, 257] width 7 height 7
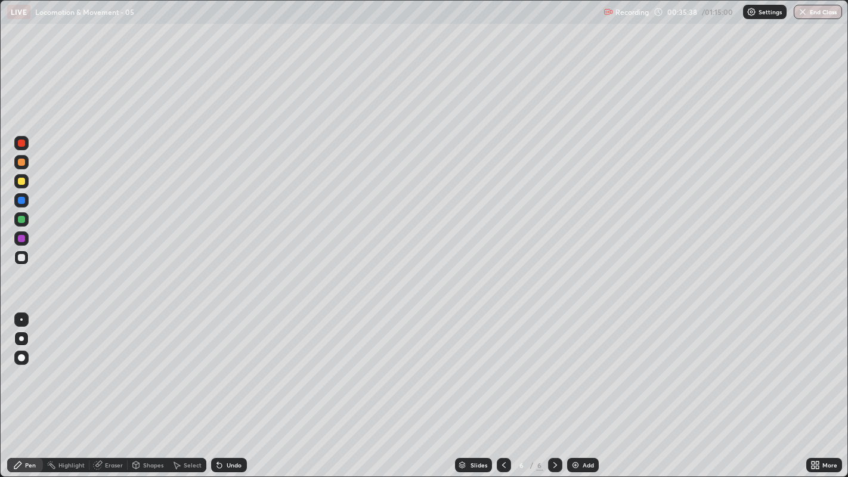
click at [229, 364] on div "Undo" at bounding box center [233, 465] width 15 height 6
click at [233, 364] on div "Undo" at bounding box center [233, 465] width 15 height 6
click at [228, 364] on div "Undo" at bounding box center [233, 465] width 15 height 6
click at [231, 364] on div "Undo" at bounding box center [233, 465] width 15 height 6
click at [228, 364] on div "Undo" at bounding box center [233, 465] width 15 height 6
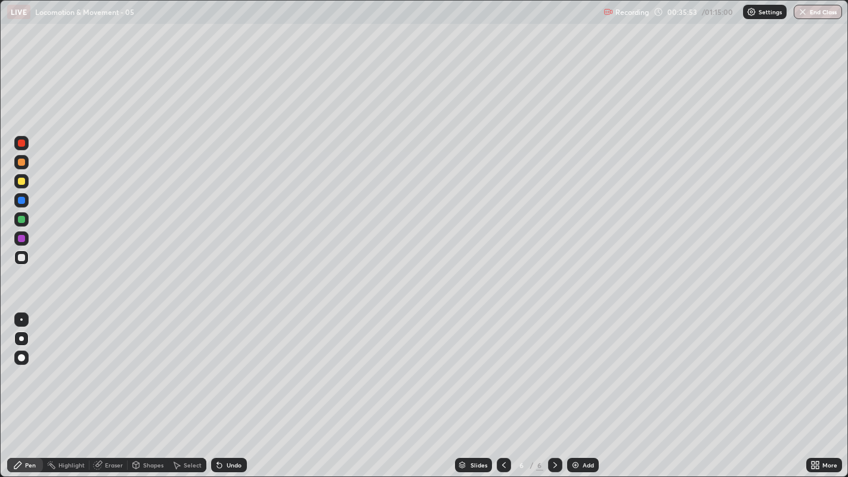
click at [30, 364] on div "Pen" at bounding box center [30, 465] width 11 height 6
click at [16, 256] on div at bounding box center [21, 257] width 14 height 14
click at [21, 162] on div at bounding box center [21, 162] width 7 height 7
click at [230, 364] on div "Undo" at bounding box center [233, 465] width 15 height 6
click at [18, 258] on div at bounding box center [21, 257] width 7 height 7
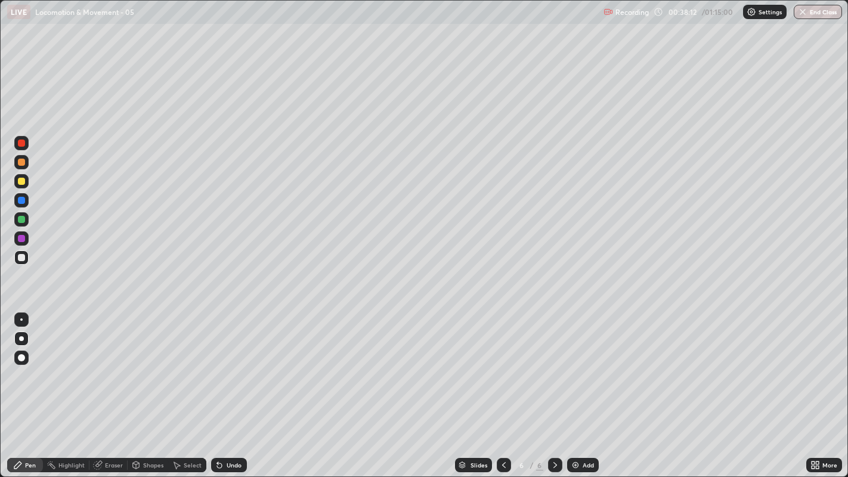
click at [20, 257] on div at bounding box center [21, 257] width 7 height 7
click at [22, 259] on div at bounding box center [21, 257] width 7 height 7
click at [21, 200] on div at bounding box center [21, 200] width 7 height 7
click at [20, 219] on div at bounding box center [21, 219] width 7 height 7
click at [23, 258] on div at bounding box center [21, 257] width 7 height 7
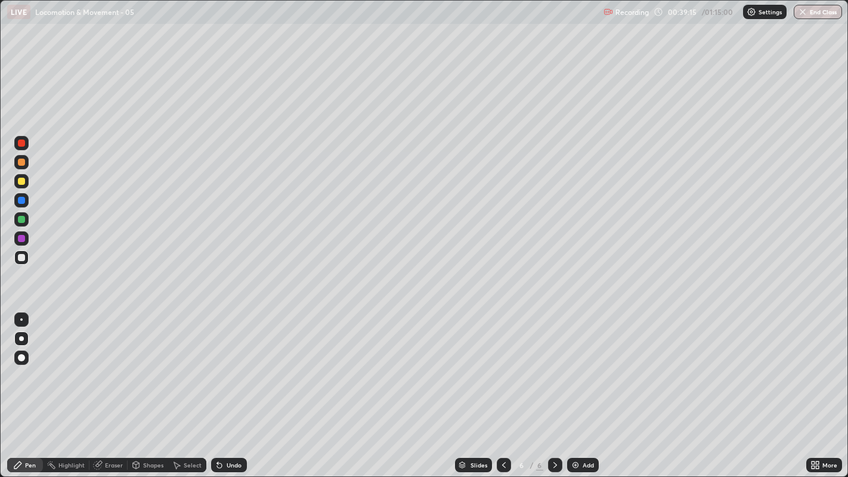
click at [15, 256] on div at bounding box center [21, 257] width 14 height 14
click at [584, 364] on div "Add" at bounding box center [587, 465] width 11 height 6
click at [23, 258] on div at bounding box center [21, 257] width 7 height 7
click at [21, 163] on div at bounding box center [21, 162] width 7 height 7
click at [17, 256] on div at bounding box center [21, 257] width 14 height 14
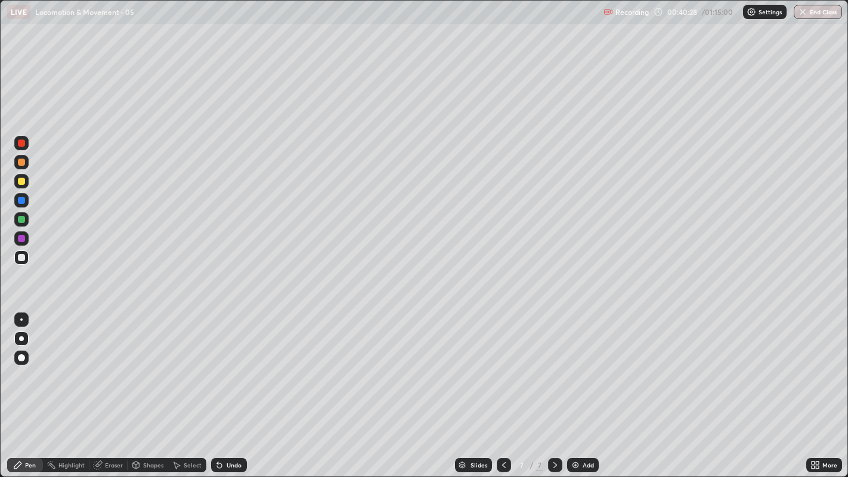
click at [18, 259] on div at bounding box center [21, 257] width 7 height 7
click at [21, 258] on div at bounding box center [21, 257] width 7 height 7
click at [21, 197] on div at bounding box center [21, 200] width 7 height 7
click at [22, 258] on div at bounding box center [21, 257] width 7 height 7
click at [15, 257] on div at bounding box center [21, 257] width 14 height 14
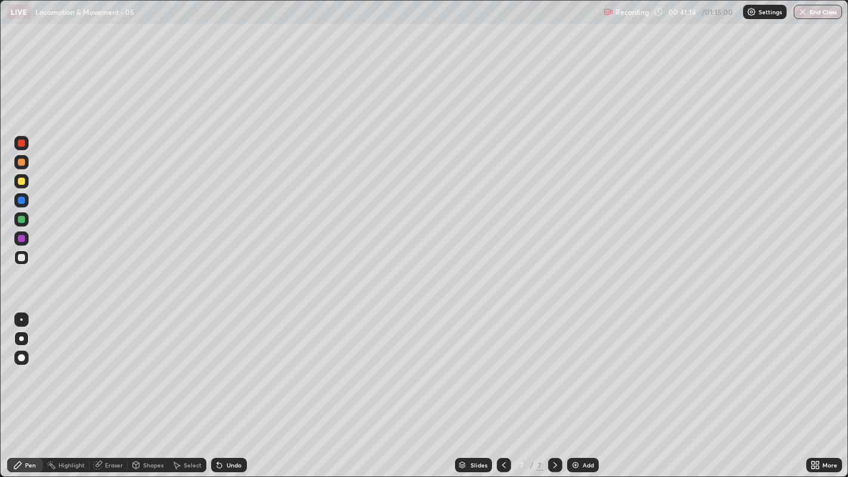
click at [19, 258] on div at bounding box center [21, 257] width 7 height 7
click at [19, 264] on div at bounding box center [21, 257] width 14 height 14
click at [22, 259] on div at bounding box center [21, 257] width 7 height 7
click at [21, 259] on div at bounding box center [21, 257] width 7 height 7
click at [23, 260] on div at bounding box center [21, 257] width 7 height 7
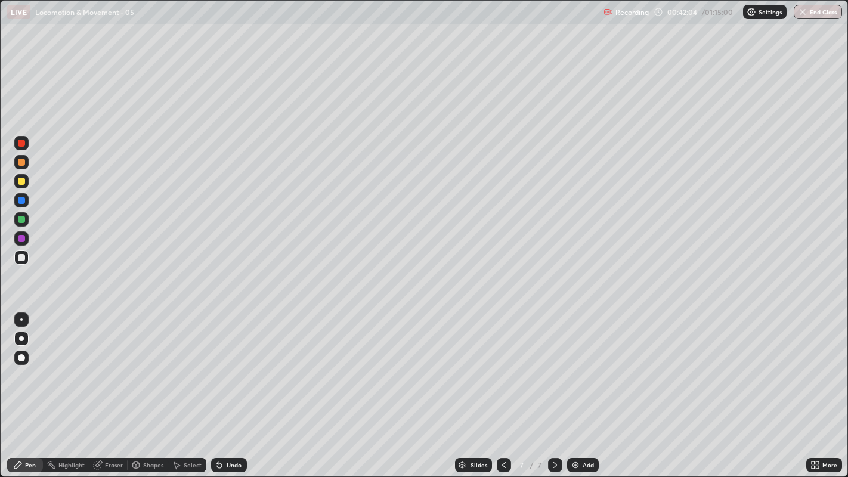
click at [233, 364] on div "Undo" at bounding box center [233, 465] width 15 height 6
click at [230, 364] on div "Undo" at bounding box center [233, 465] width 15 height 6
click at [24, 218] on div at bounding box center [21, 219] width 7 height 7
click at [226, 364] on div "Undo" at bounding box center [229, 465] width 36 height 14
click at [229, 364] on div "Undo" at bounding box center [233, 465] width 15 height 6
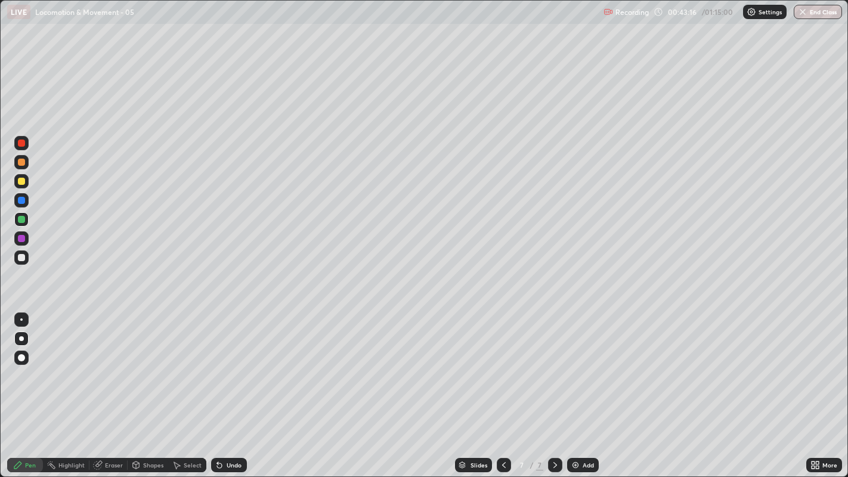
click at [19, 257] on div at bounding box center [21, 257] width 7 height 7
click at [20, 256] on div at bounding box center [21, 257] width 7 height 7
click at [19, 259] on div at bounding box center [21, 257] width 7 height 7
click at [26, 265] on div at bounding box center [21, 257] width 14 height 19
click at [20, 257] on div at bounding box center [21, 257] width 7 height 7
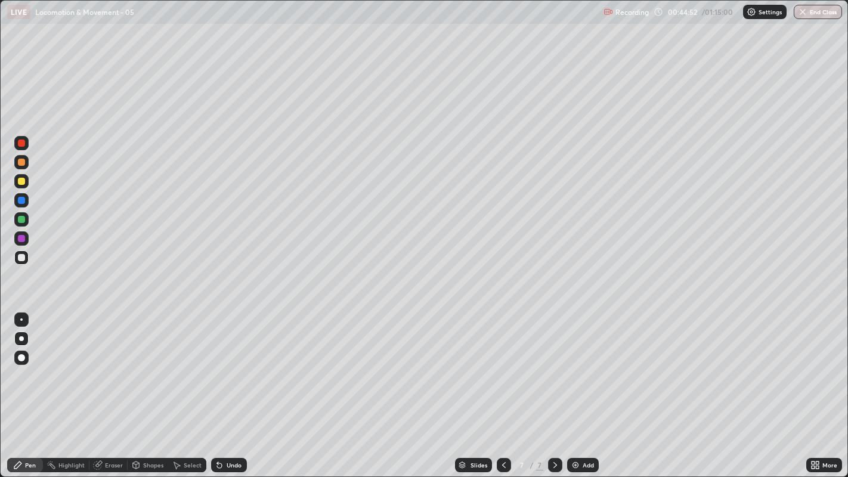
click at [21, 257] on div at bounding box center [21, 257] width 7 height 7
click at [22, 260] on div at bounding box center [21, 257] width 7 height 7
click at [20, 257] on div at bounding box center [21, 257] width 7 height 7
click at [20, 162] on div at bounding box center [21, 162] width 7 height 7
click at [22, 238] on div at bounding box center [21, 238] width 7 height 7
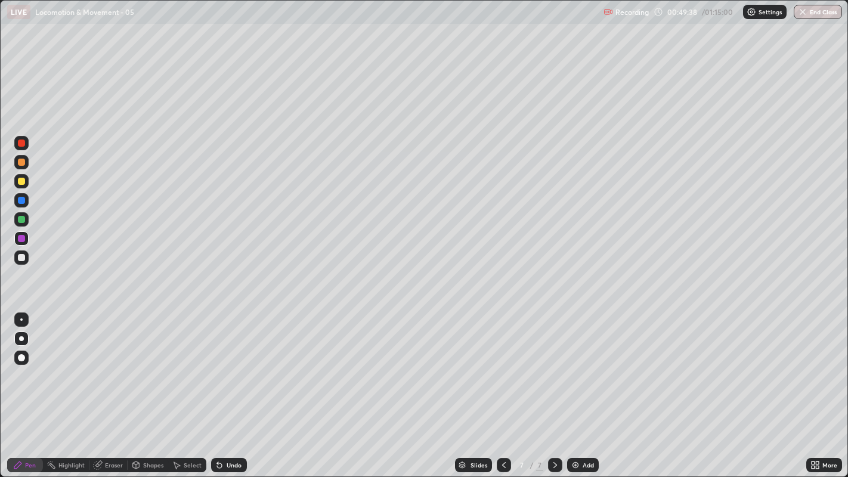
click at [21, 181] on div at bounding box center [21, 181] width 7 height 7
click at [233, 364] on div "Undo" at bounding box center [229, 465] width 36 height 14
click at [17, 257] on div at bounding box center [21, 257] width 14 height 14
click at [15, 206] on div at bounding box center [21, 200] width 14 height 14
click at [20, 162] on div at bounding box center [21, 162] width 7 height 7
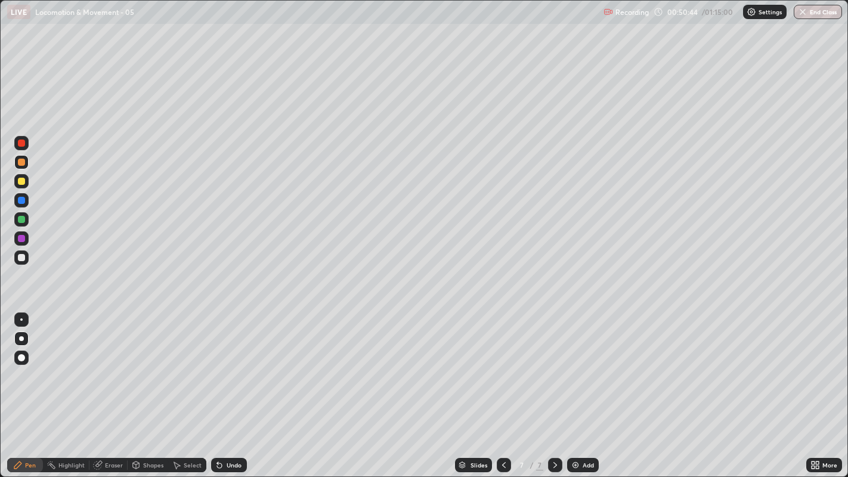
click at [23, 163] on div at bounding box center [21, 162] width 7 height 7
click at [18, 257] on div at bounding box center [21, 257] width 7 height 7
click at [585, 364] on div "Add" at bounding box center [587, 465] width 11 height 6
click at [20, 162] on div at bounding box center [21, 162] width 7 height 7
click at [21, 259] on div at bounding box center [21, 257] width 7 height 7
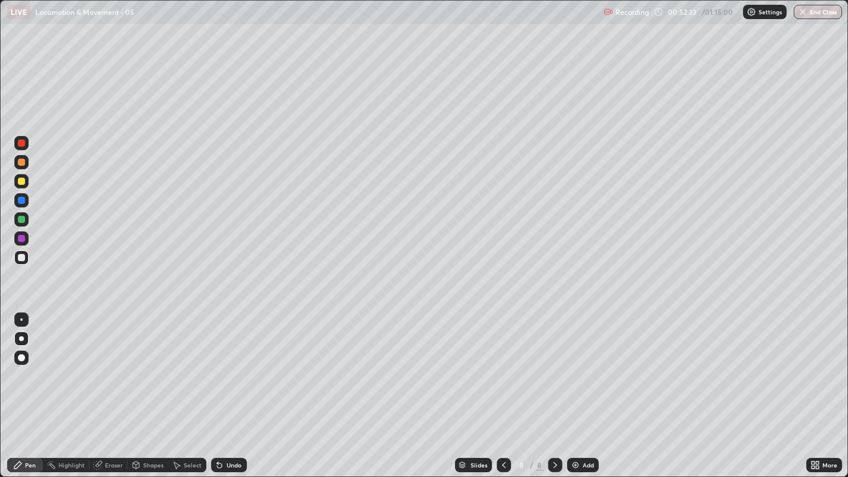
click at [19, 261] on div at bounding box center [21, 257] width 14 height 14
click at [17, 259] on div at bounding box center [21, 257] width 14 height 14
click at [236, 364] on div "Undo" at bounding box center [229, 465] width 36 height 14
click at [17, 259] on div at bounding box center [21, 257] width 14 height 14
click at [18, 256] on div at bounding box center [21, 257] width 7 height 7
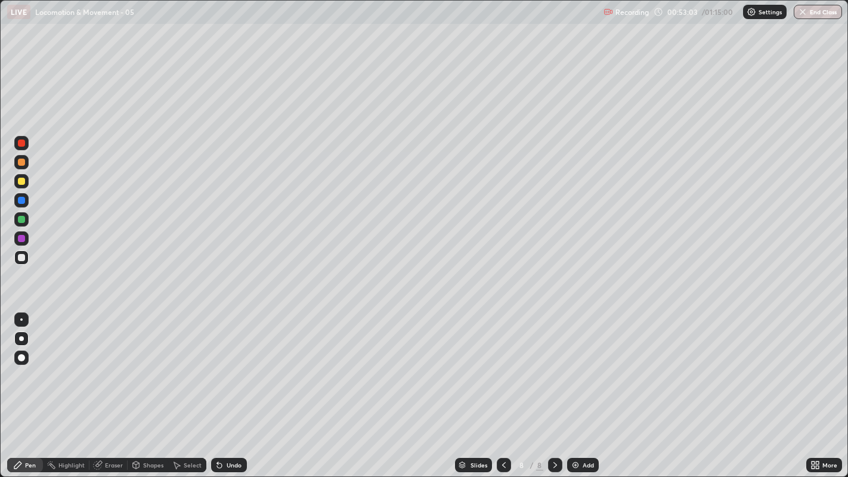
click at [232, 364] on div "Undo" at bounding box center [233, 465] width 15 height 6
click at [235, 364] on div "Undo" at bounding box center [233, 465] width 15 height 6
click at [238, 364] on div "Undo" at bounding box center [229, 465] width 36 height 14
click at [21, 259] on div at bounding box center [21, 257] width 7 height 7
click at [20, 258] on div at bounding box center [21, 257] width 7 height 7
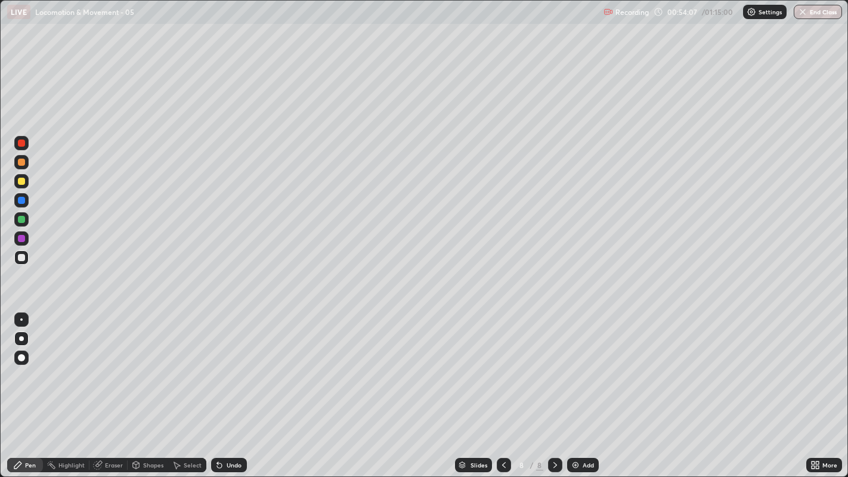
click at [20, 260] on div at bounding box center [21, 257] width 7 height 7
click at [20, 257] on div at bounding box center [21, 257] width 7 height 7
click at [17, 258] on div at bounding box center [21, 257] width 14 height 14
click at [19, 256] on div at bounding box center [21, 257] width 7 height 7
click at [26, 264] on div at bounding box center [21, 257] width 14 height 19
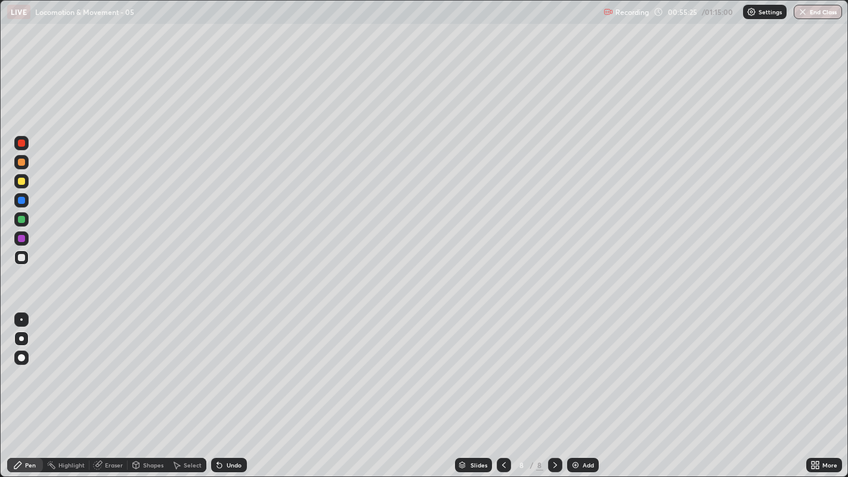
click at [18, 260] on div at bounding box center [21, 257] width 14 height 14
click at [20, 258] on div at bounding box center [21, 257] width 7 height 7
click at [232, 364] on div "Undo" at bounding box center [233, 465] width 15 height 6
click at [20, 181] on div at bounding box center [21, 181] width 7 height 7
click at [21, 258] on div at bounding box center [21, 257] width 7 height 7
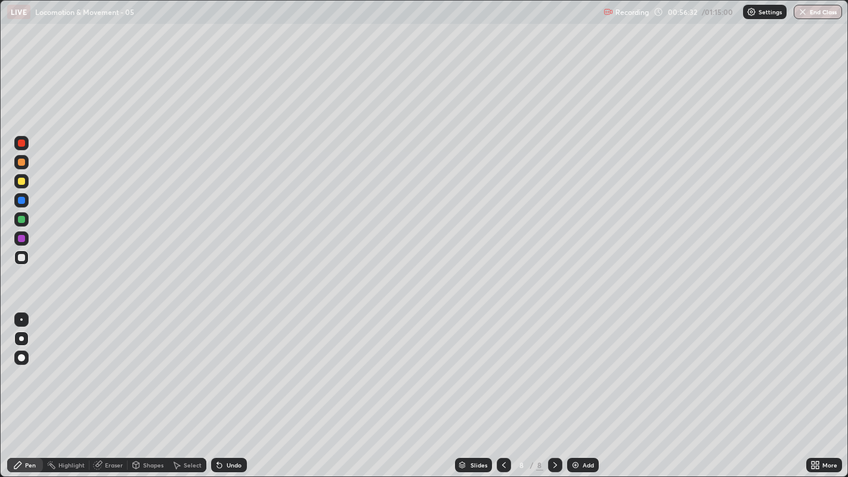
click at [24, 256] on div at bounding box center [21, 257] width 7 height 7
click at [580, 364] on div "Add" at bounding box center [583, 465] width 32 height 14
click at [20, 200] on div at bounding box center [21, 200] width 7 height 7
click at [22, 257] on div at bounding box center [21, 257] width 7 height 7
click at [20, 219] on div at bounding box center [21, 219] width 7 height 7
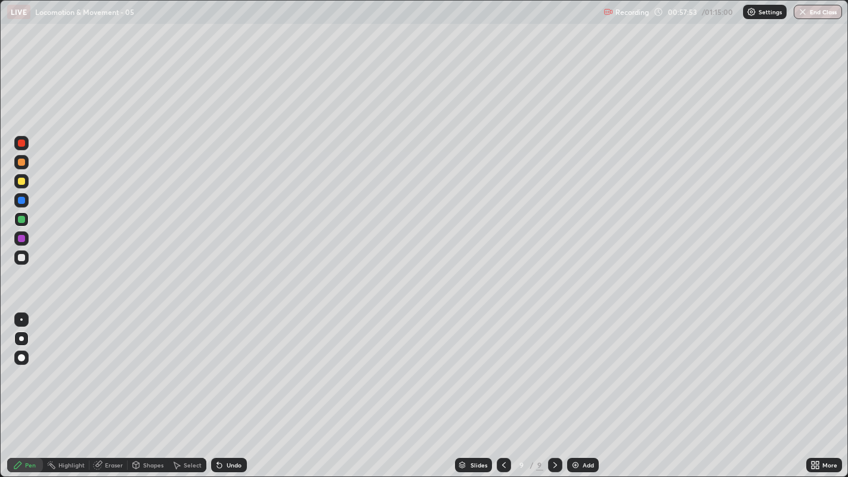
click at [24, 223] on div at bounding box center [21, 219] width 14 height 14
click at [21, 258] on div at bounding box center [21, 257] width 7 height 7
click at [21, 257] on div at bounding box center [21, 257] width 7 height 7
click at [231, 364] on div "Undo" at bounding box center [233, 465] width 15 height 6
click at [240, 364] on div "Undo" at bounding box center [229, 465] width 36 height 14
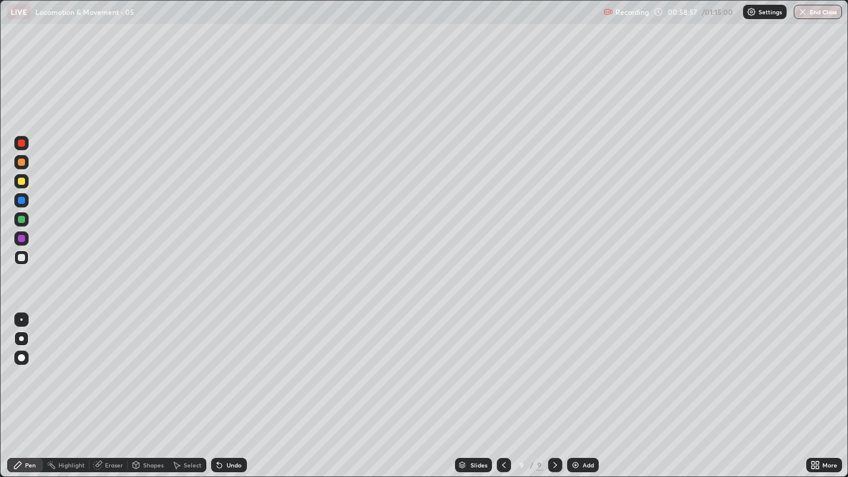
click at [237, 364] on div "Undo" at bounding box center [229, 465] width 36 height 14
click at [240, 364] on div "Undo" at bounding box center [229, 465] width 36 height 14
click at [242, 364] on div "Undo" at bounding box center [229, 465] width 36 height 14
click at [578, 364] on img at bounding box center [575, 465] width 10 height 10
click at [501, 364] on div at bounding box center [503, 465] width 14 height 14
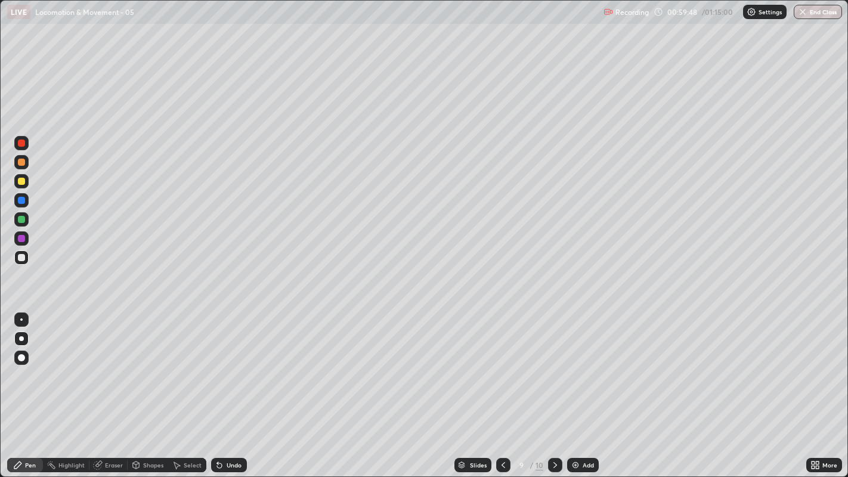
click at [21, 240] on div at bounding box center [21, 238] width 7 height 7
click at [19, 261] on div at bounding box center [21, 257] width 14 height 14
click at [20, 201] on div at bounding box center [21, 200] width 7 height 7
click at [818, 364] on icon at bounding box center [816, 462] width 3 height 3
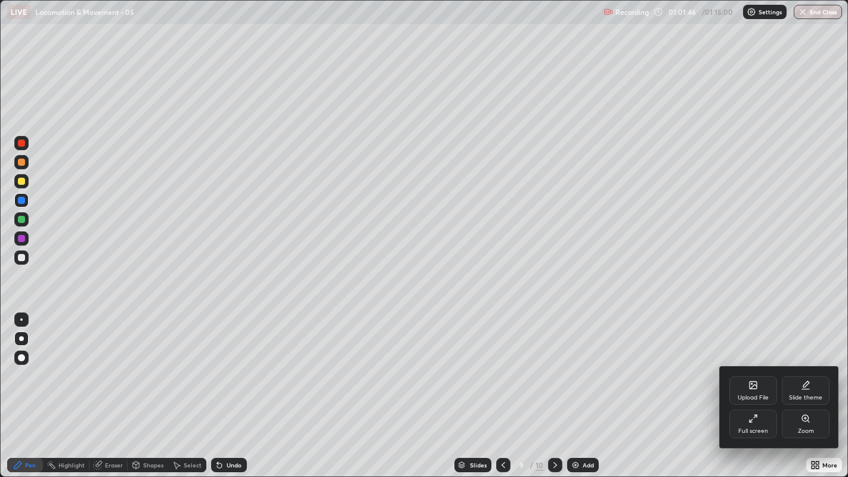
click at [754, 364] on icon at bounding box center [753, 419] width 10 height 10
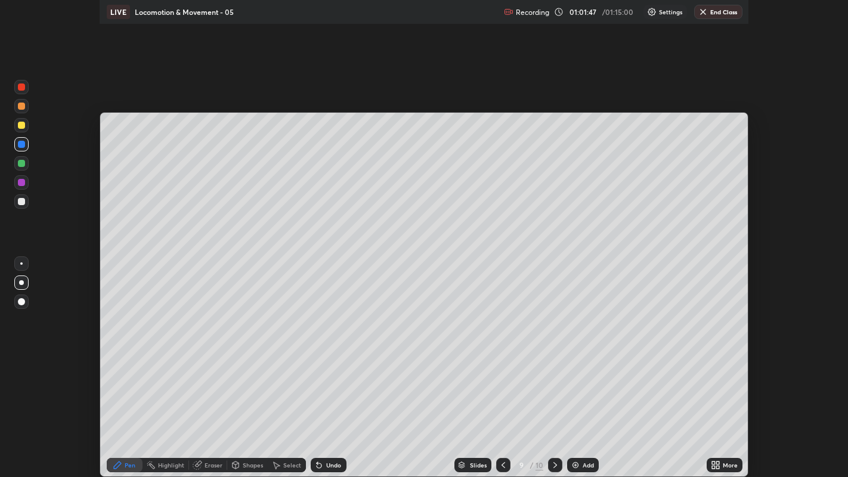
scroll to position [59239, 58756]
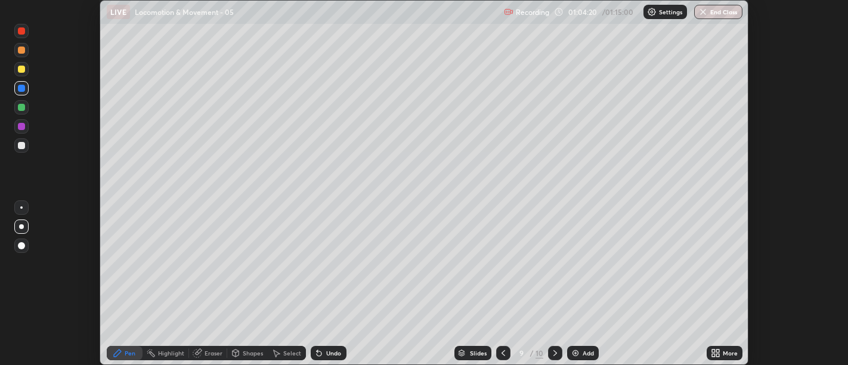
click at [712, 350] on icon at bounding box center [713, 350] width 3 height 3
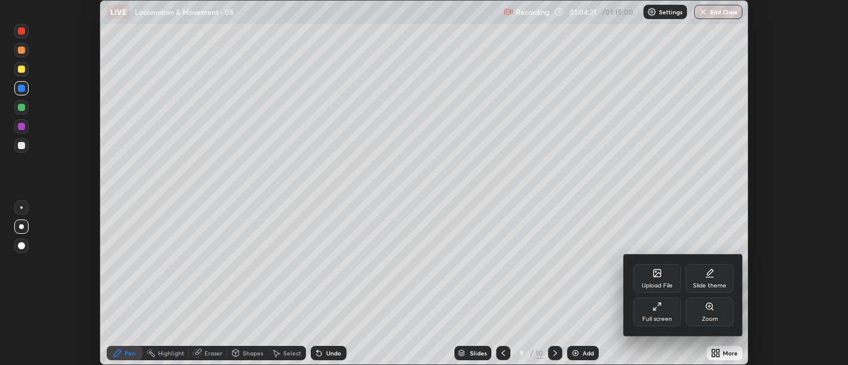
click at [647, 311] on div "Full screen" at bounding box center [657, 311] width 48 height 29
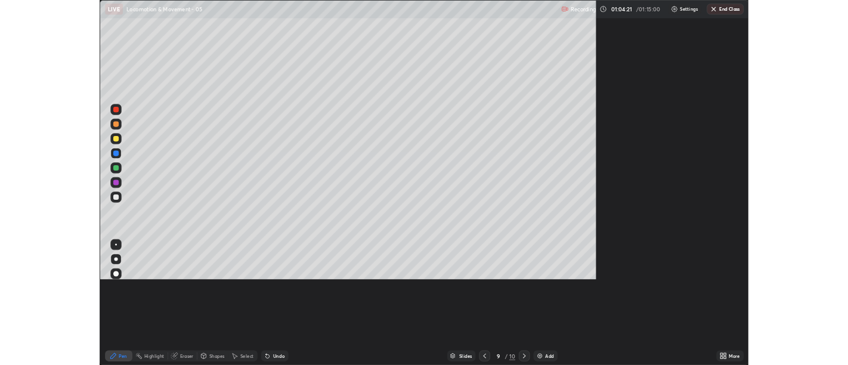
scroll to position [477, 848]
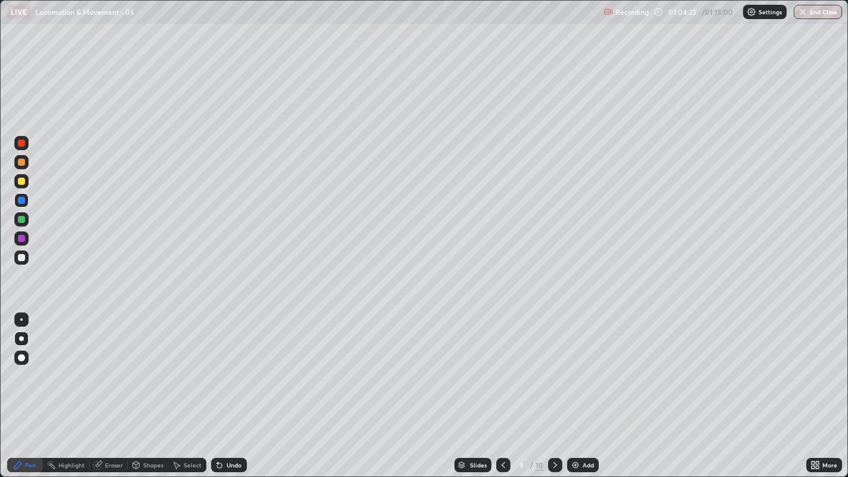
click at [18, 261] on div at bounding box center [21, 257] width 14 height 14
click at [585, 364] on div "Add" at bounding box center [587, 465] width 11 height 6
click at [23, 202] on div at bounding box center [21, 200] width 7 height 7
click at [19, 256] on div at bounding box center [21, 257] width 7 height 7
click at [19, 252] on div at bounding box center [21, 257] width 14 height 14
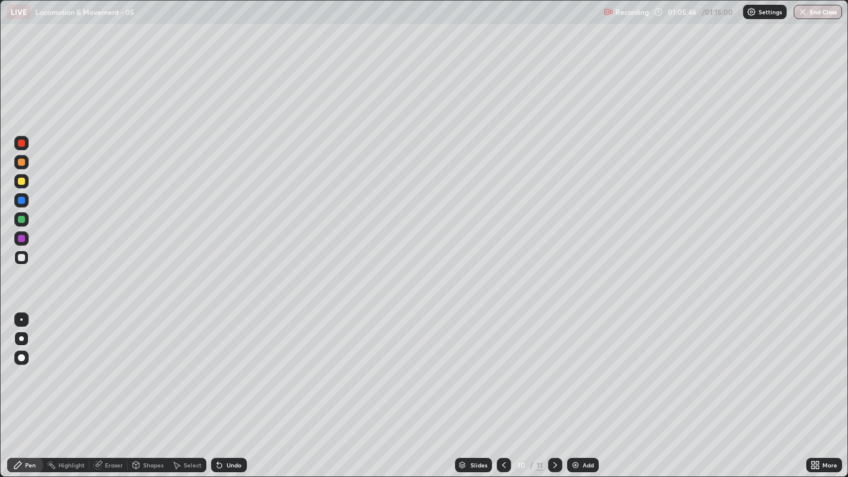
click at [501, 364] on icon at bounding box center [504, 465] width 10 height 10
click at [504, 364] on icon at bounding box center [504, 465] width 10 height 10
click at [20, 257] on div at bounding box center [21, 257] width 7 height 7
click at [821, 7] on button "End Class" at bounding box center [818, 12] width 47 height 14
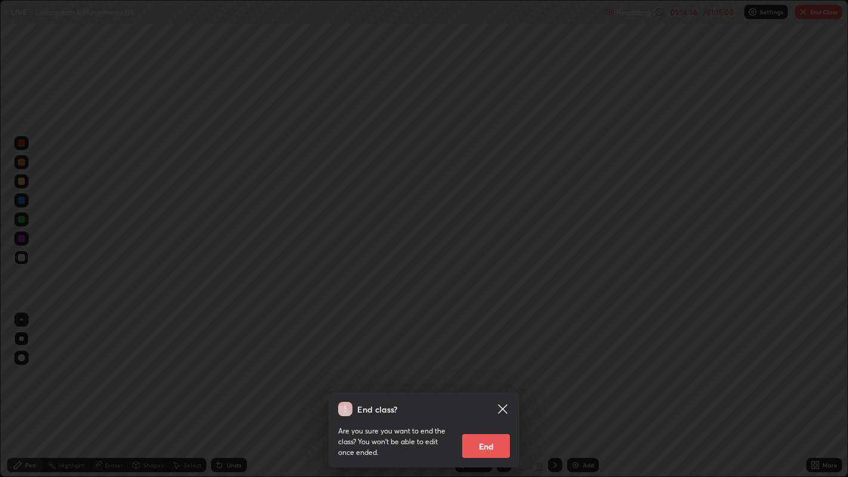
click at [496, 364] on button "End" at bounding box center [486, 446] width 48 height 24
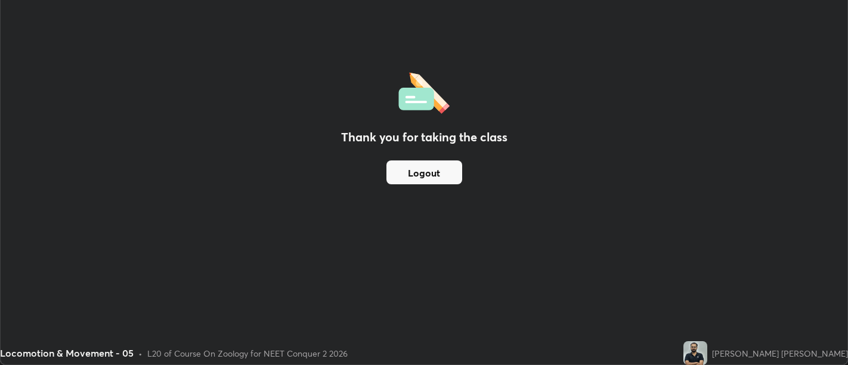
scroll to position [59239, 58756]
